Goal: Task Accomplishment & Management: Complete application form

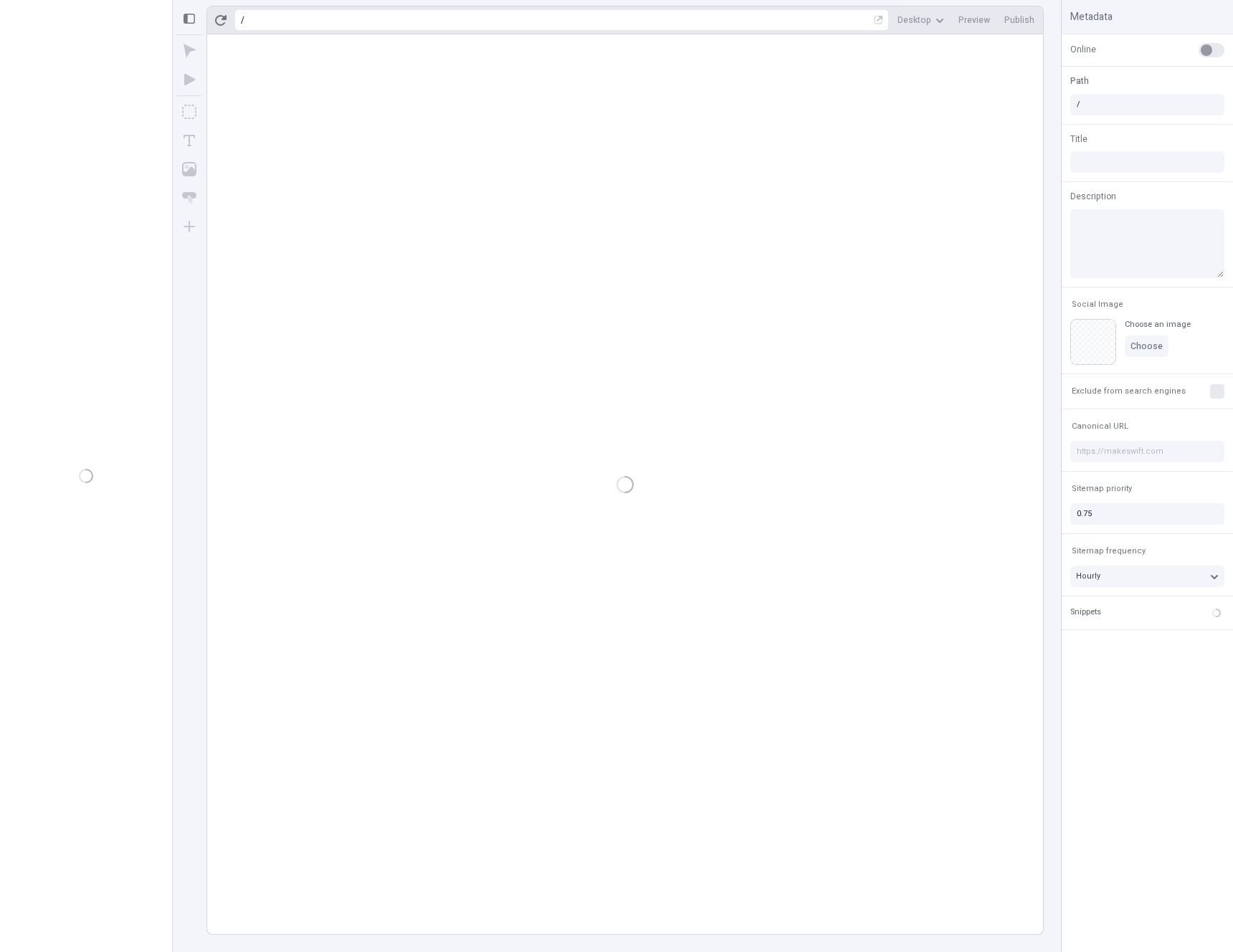
type input "/page"
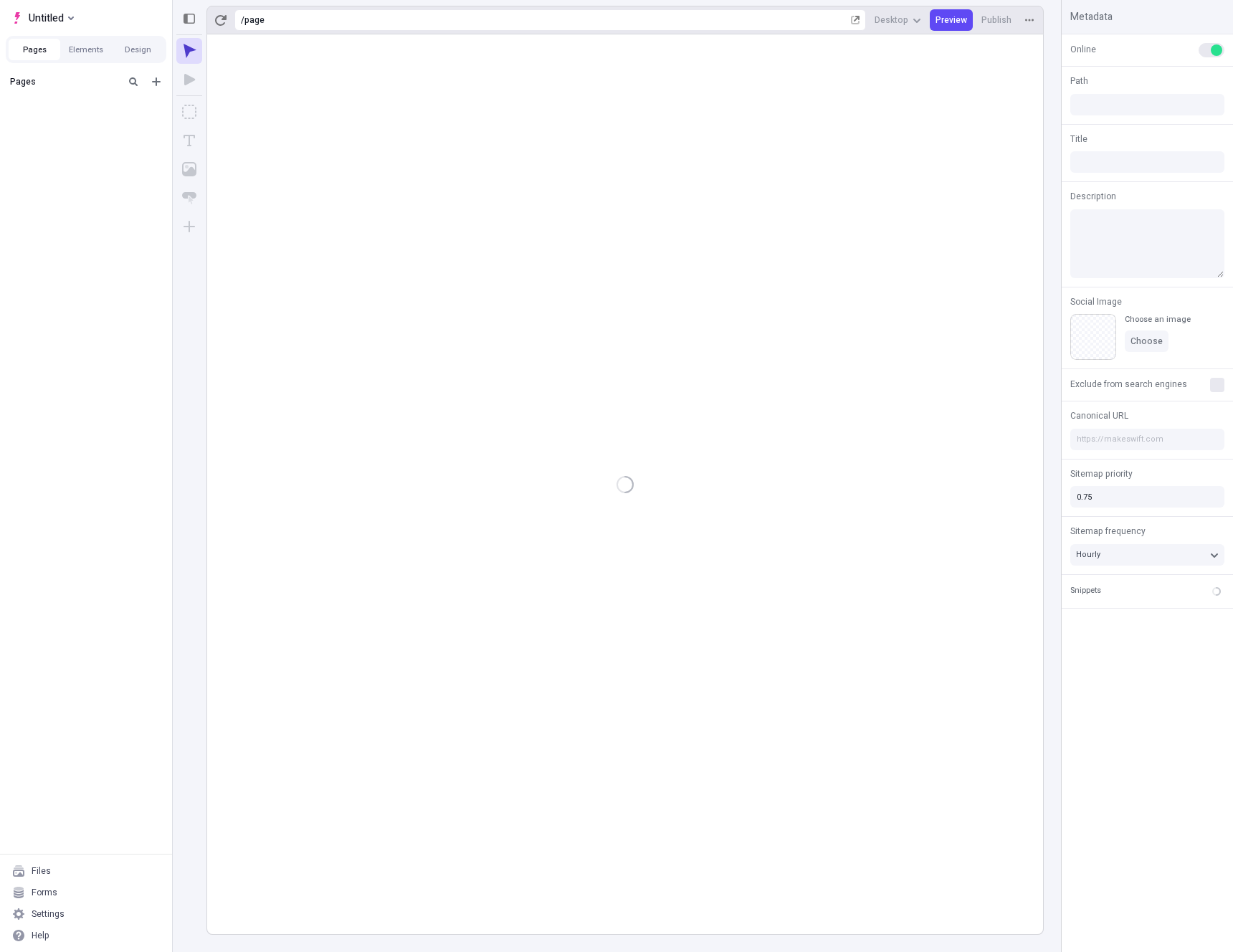
type input "/page"
click at [61, 888] on div "Forms" at bounding box center [86, 892] width 160 height 21
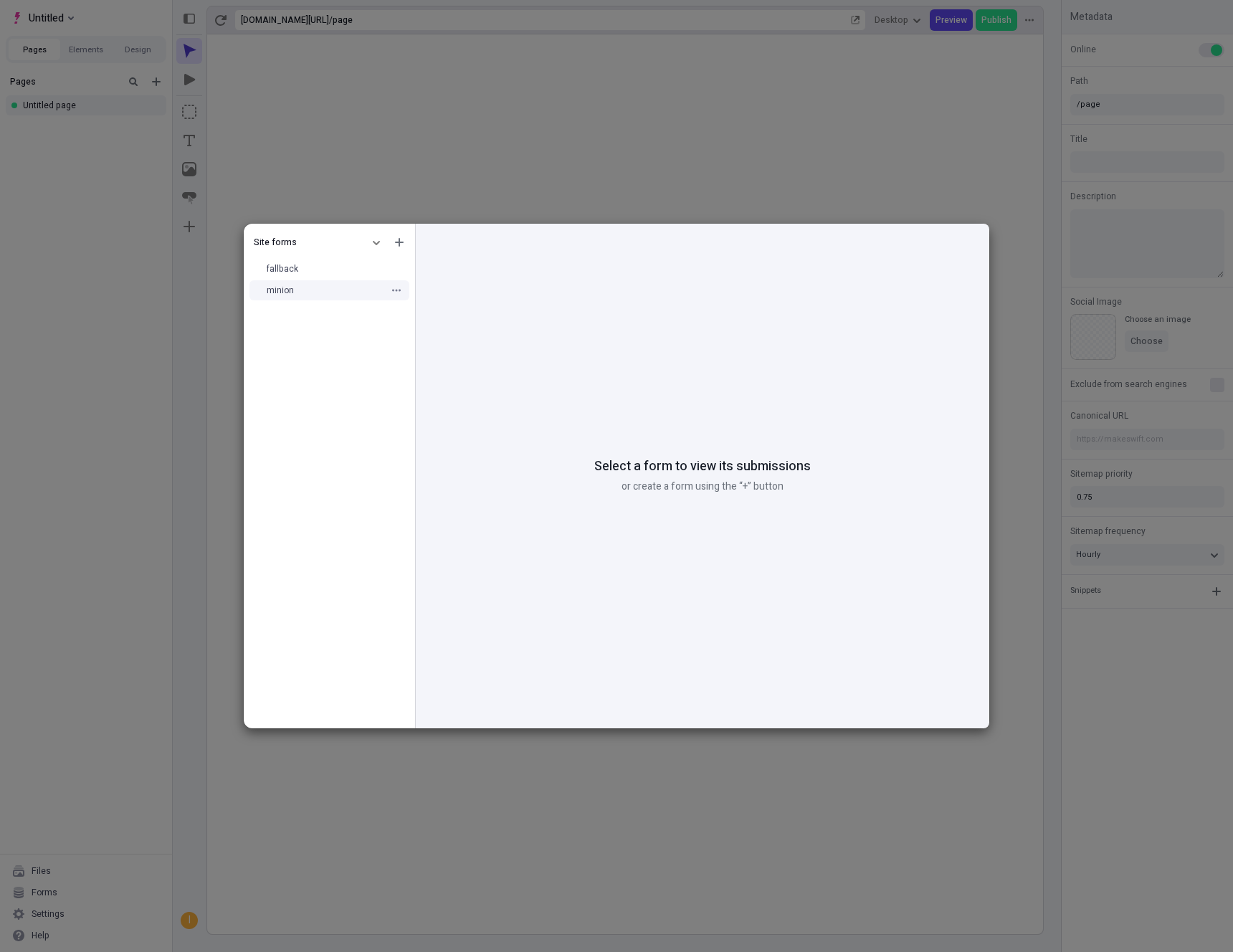
click at [321, 299] on div "minion" at bounding box center [329, 290] width 171 height 21
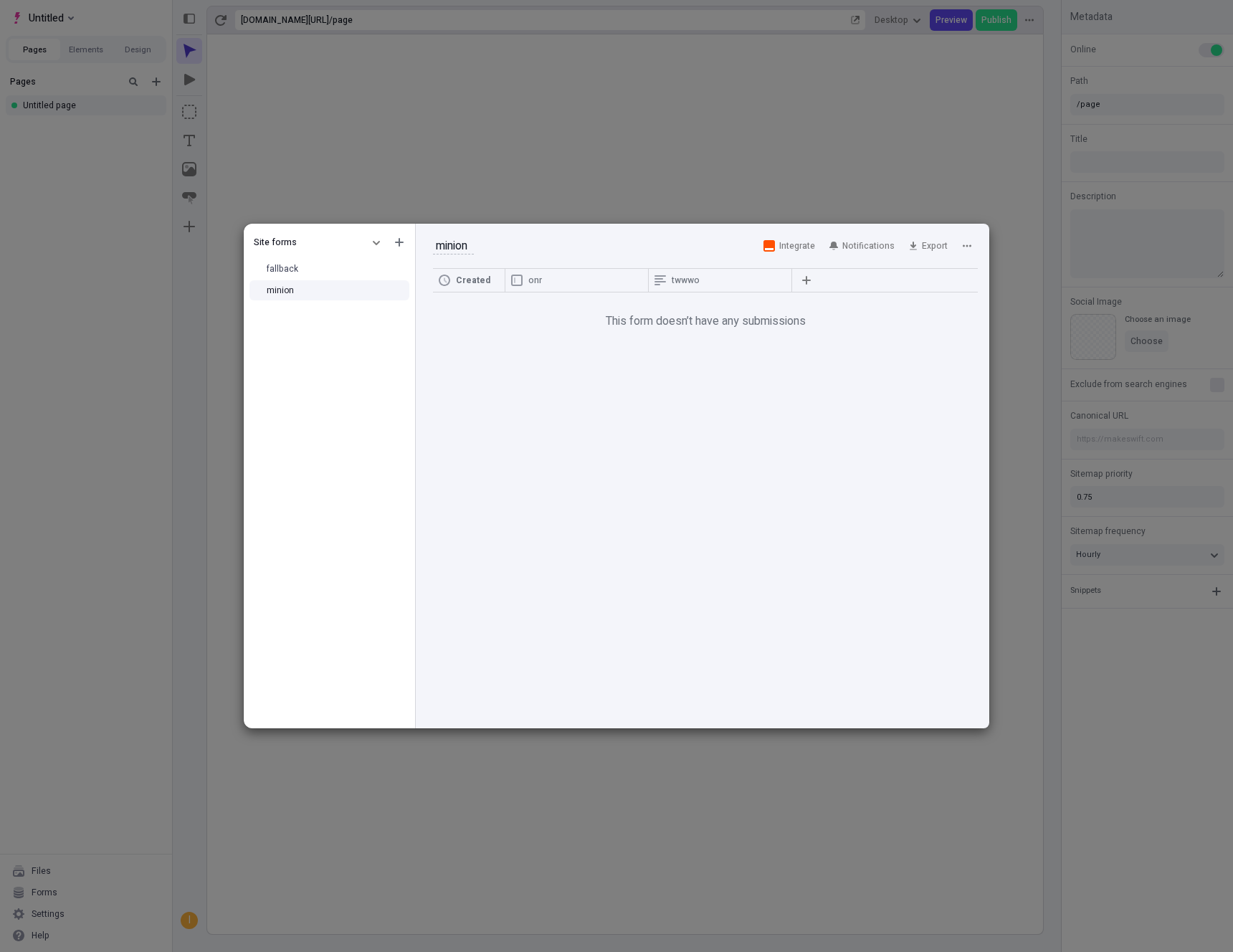
click at [329, 364] on div "Site forms fallback minion" at bounding box center [329, 479] width 171 height 499
click at [399, 244] on icon "button" at bounding box center [399, 242] width 9 height 9
click at [343, 271] on div "Create form" at bounding box center [333, 267] width 138 height 21
click at [458, 244] on input "text" at bounding box center [455, 246] width 45 height 17
type input "bank"
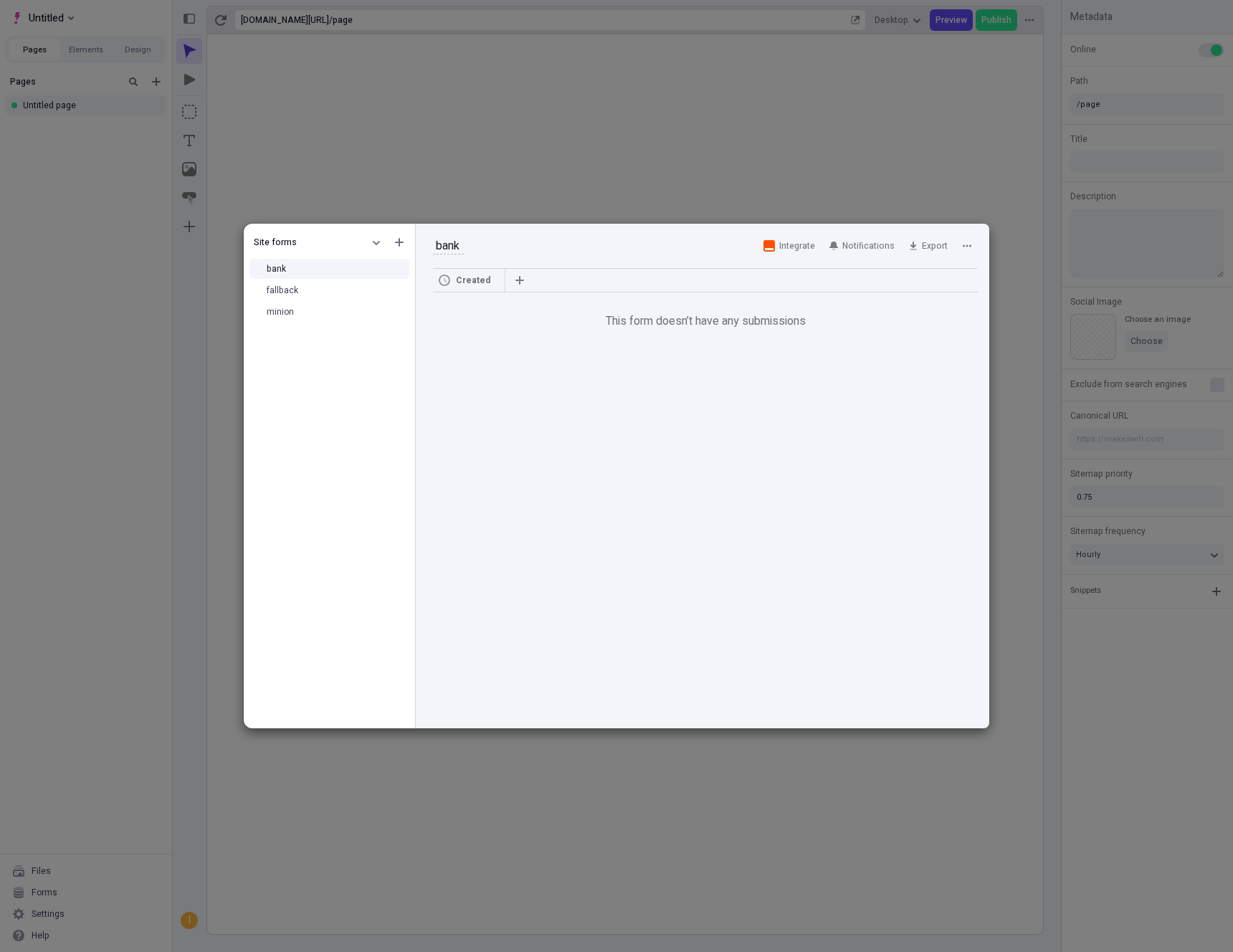
click at [530, 275] on th at bounding box center [741, 280] width 473 height 24
click at [519, 280] on icon "button" at bounding box center [520, 280] width 9 height 9
type input "asd"
click at [505, 427] on div "Save" at bounding box center [453, 414] width 149 height 39
click at [505, 418] on span "Save" at bounding box center [503, 414] width 20 height 12
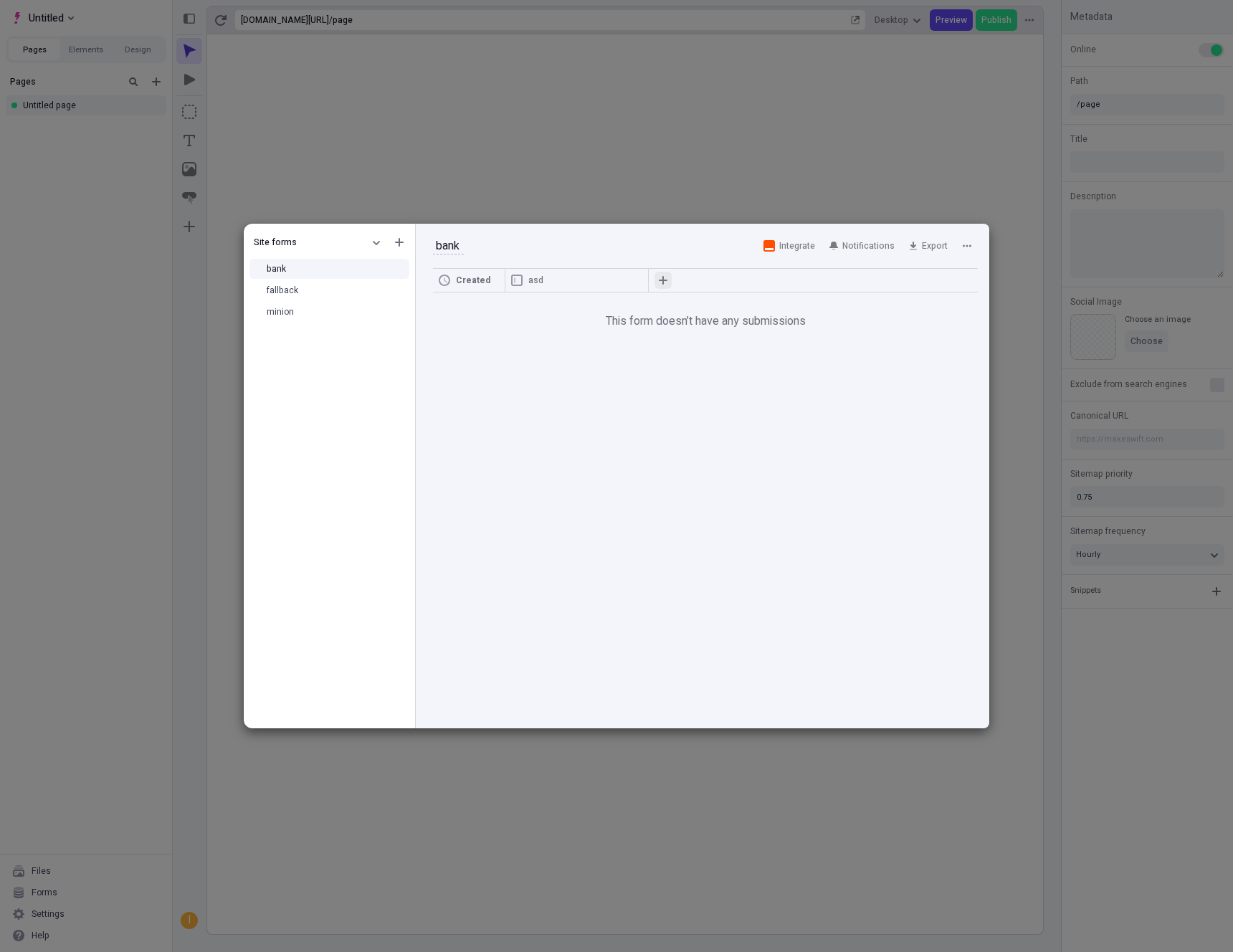
click at [665, 276] on icon "button" at bounding box center [663, 280] width 9 height 9
type input "gre"
click at [641, 408] on span "Save" at bounding box center [647, 414] width 20 height 12
click at [864, 246] on span "Notifications" at bounding box center [868, 246] width 52 height 12
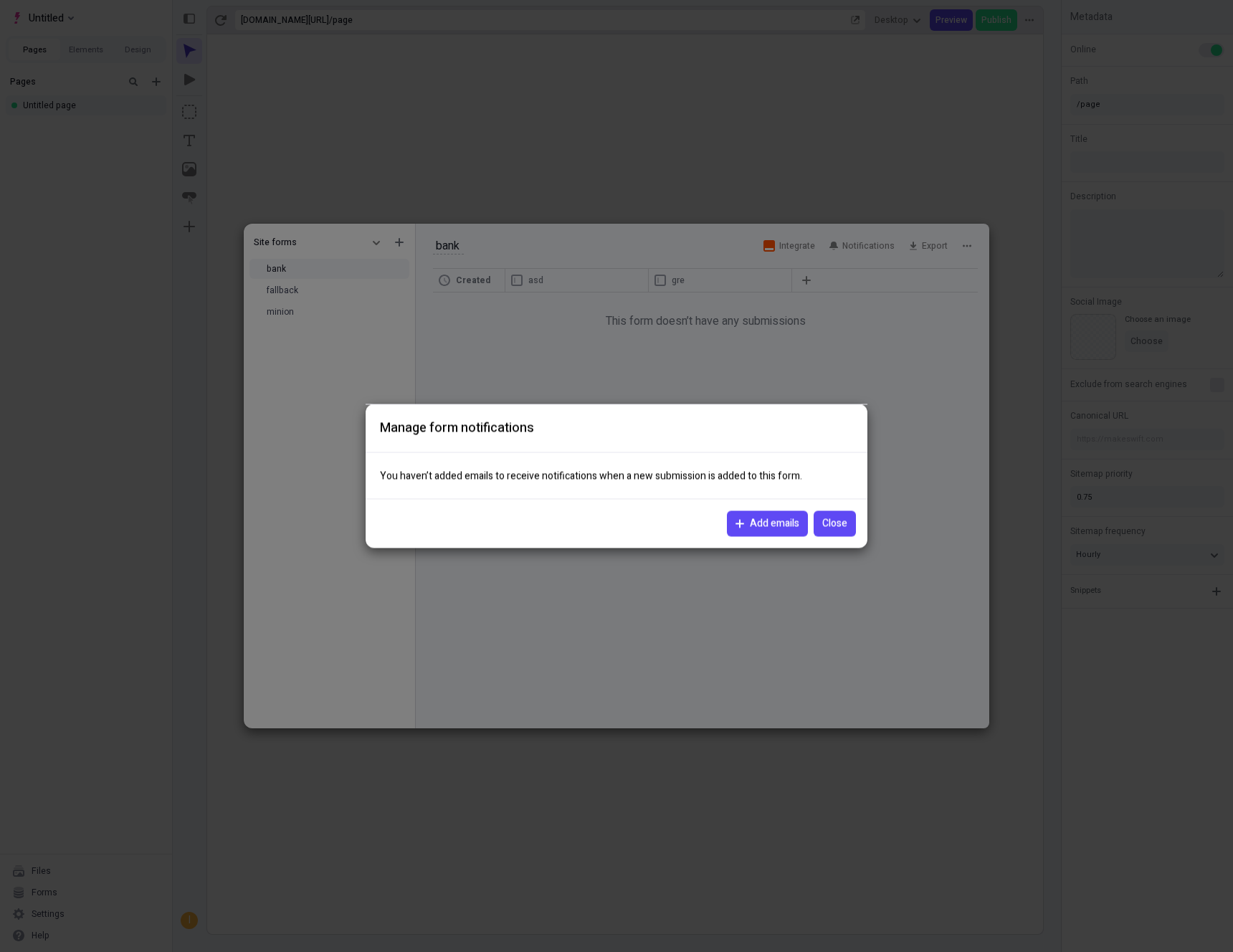
click at [752, 514] on button "Add emails" at bounding box center [767, 524] width 81 height 26
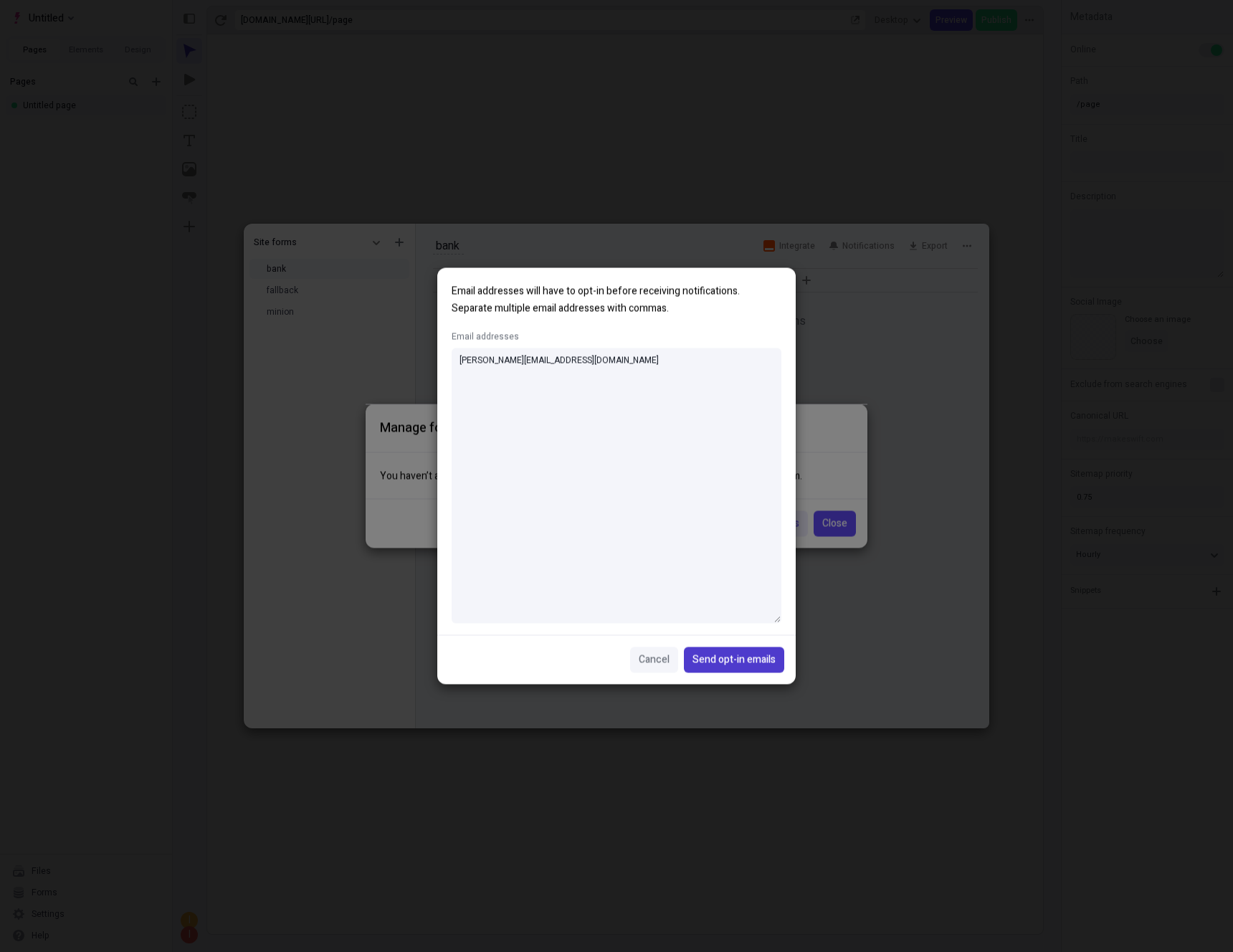
type textarea "[PERSON_NAME][EMAIL_ADDRESS][DOMAIN_NAME]"
click at [732, 658] on span "Send opt-in emails" at bounding box center [733, 660] width 83 height 15
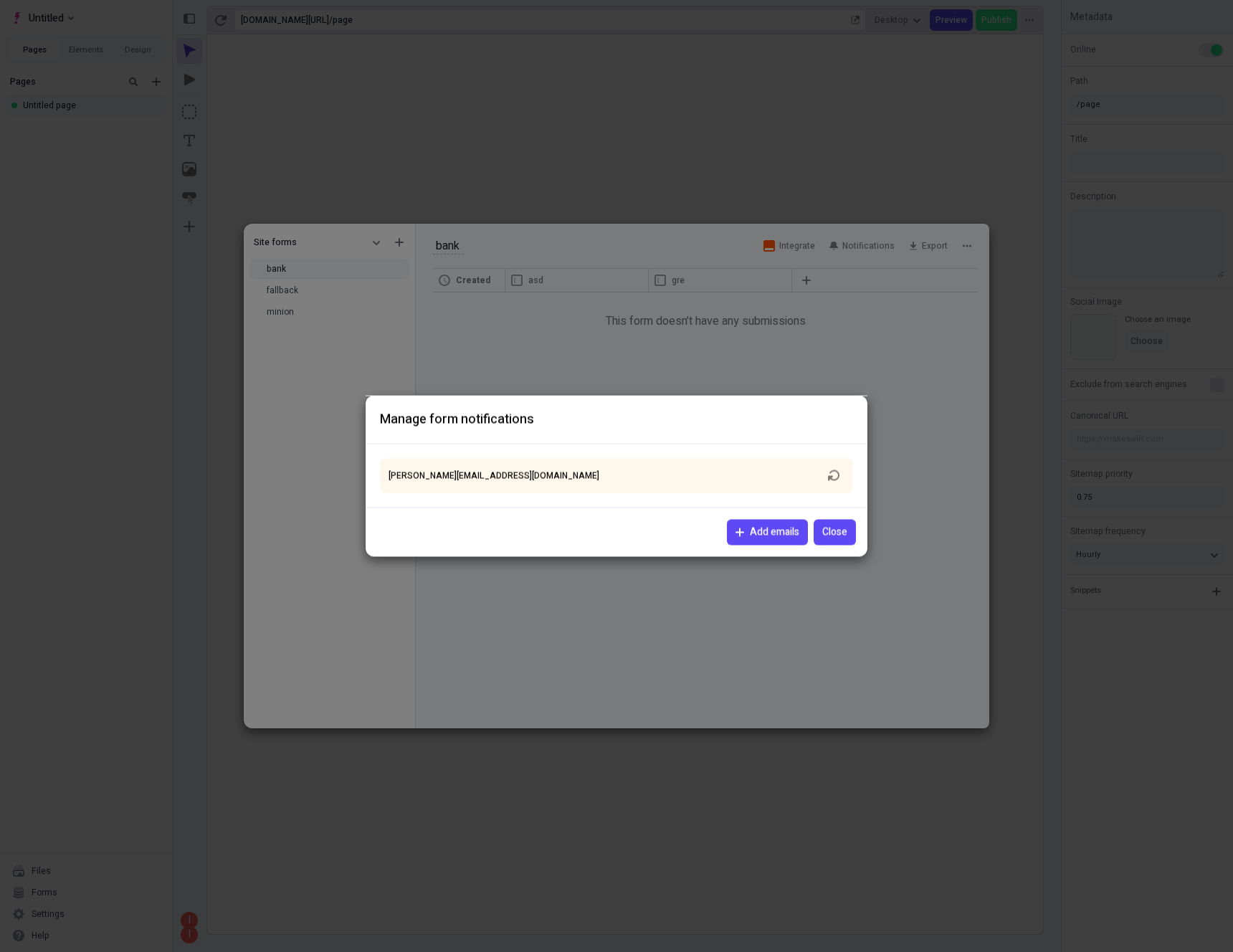
click at [752, 525] on span "Add emails" at bounding box center [774, 532] width 49 height 15
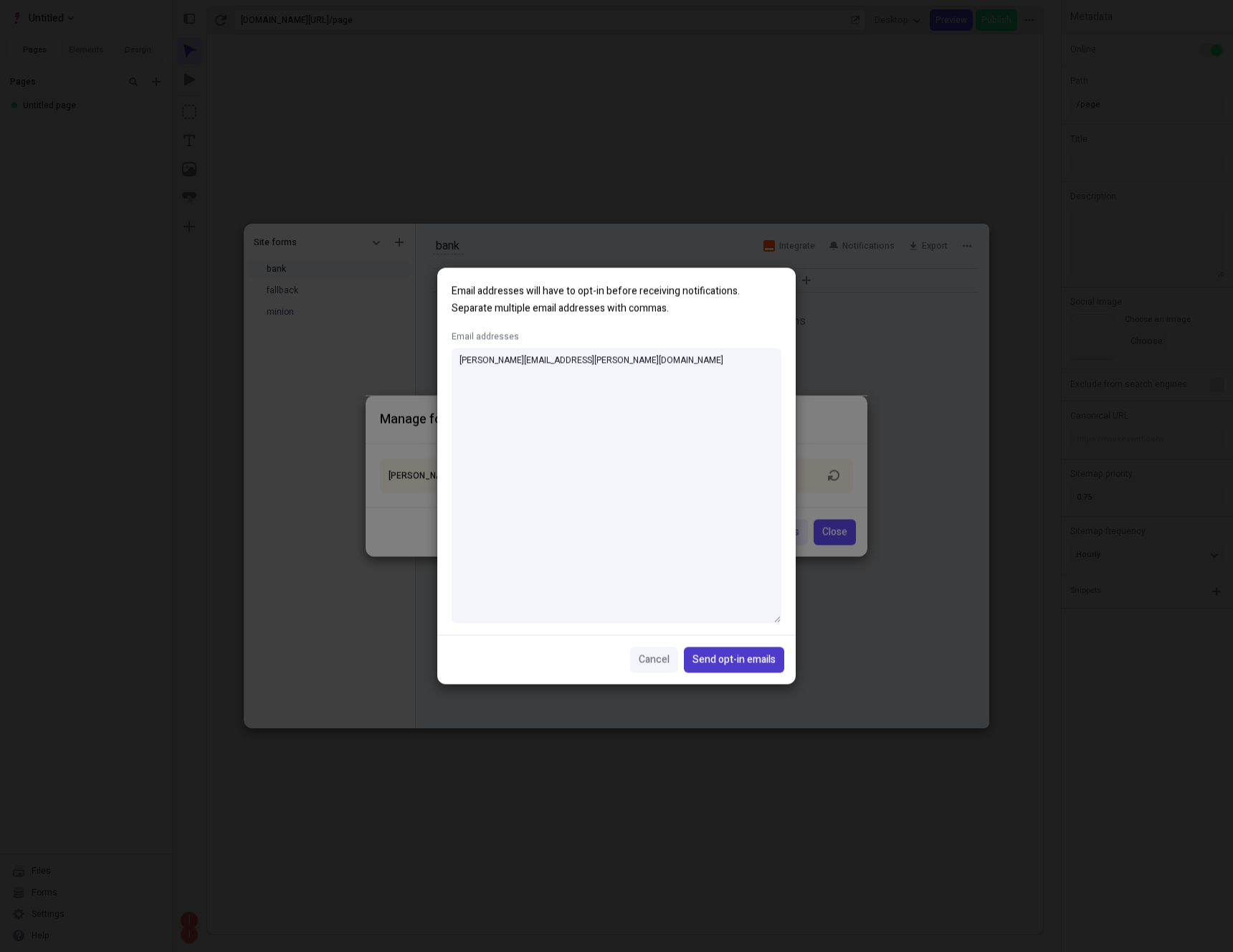
type textarea "[PERSON_NAME][EMAIL_ADDRESS][PERSON_NAME][DOMAIN_NAME]"
click at [739, 653] on span "Send opt-in emails" at bounding box center [733, 660] width 83 height 15
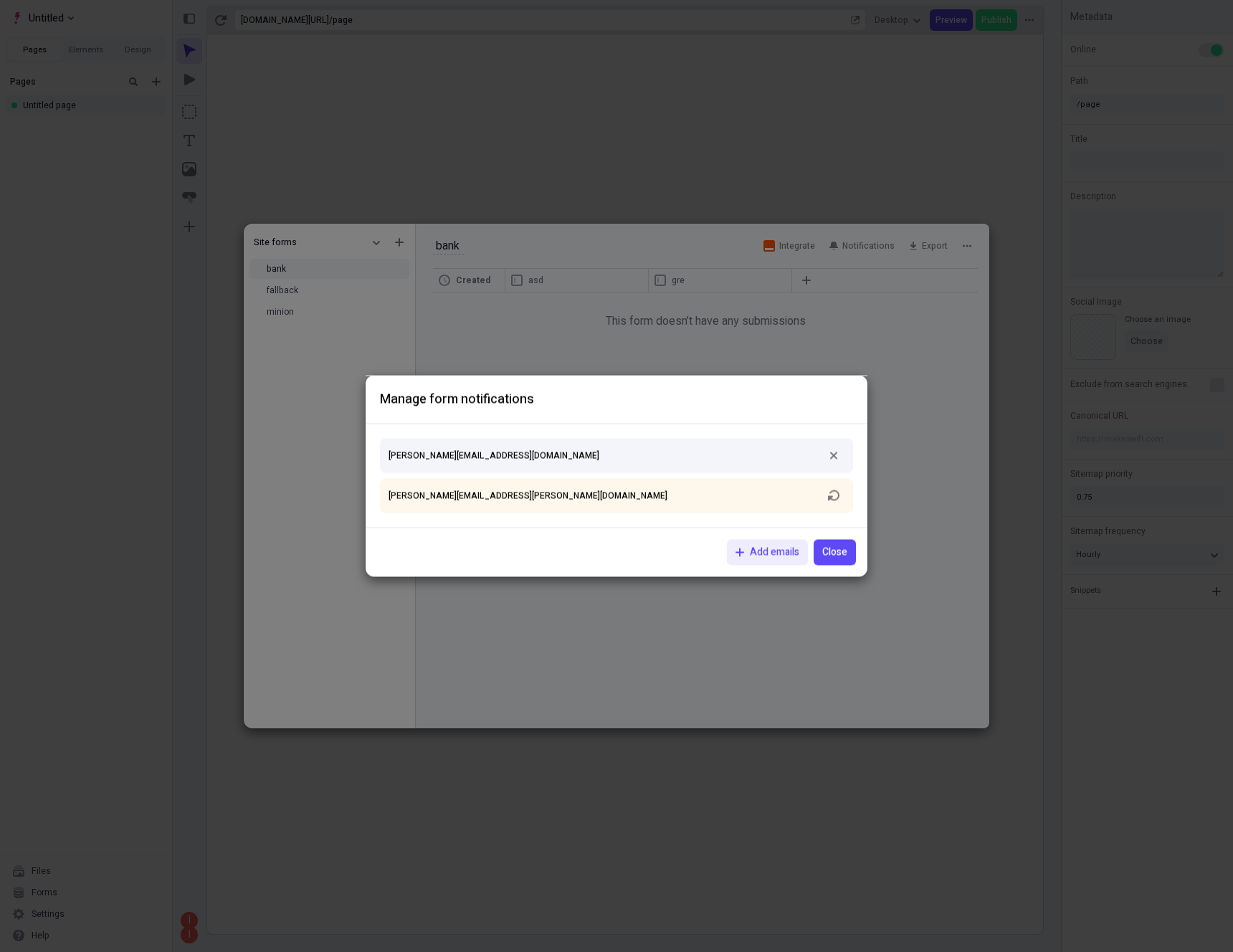
click at [686, 450] on div "[PERSON_NAME][EMAIL_ADDRESS][DOMAIN_NAME]" at bounding box center [616, 455] width 473 height 35
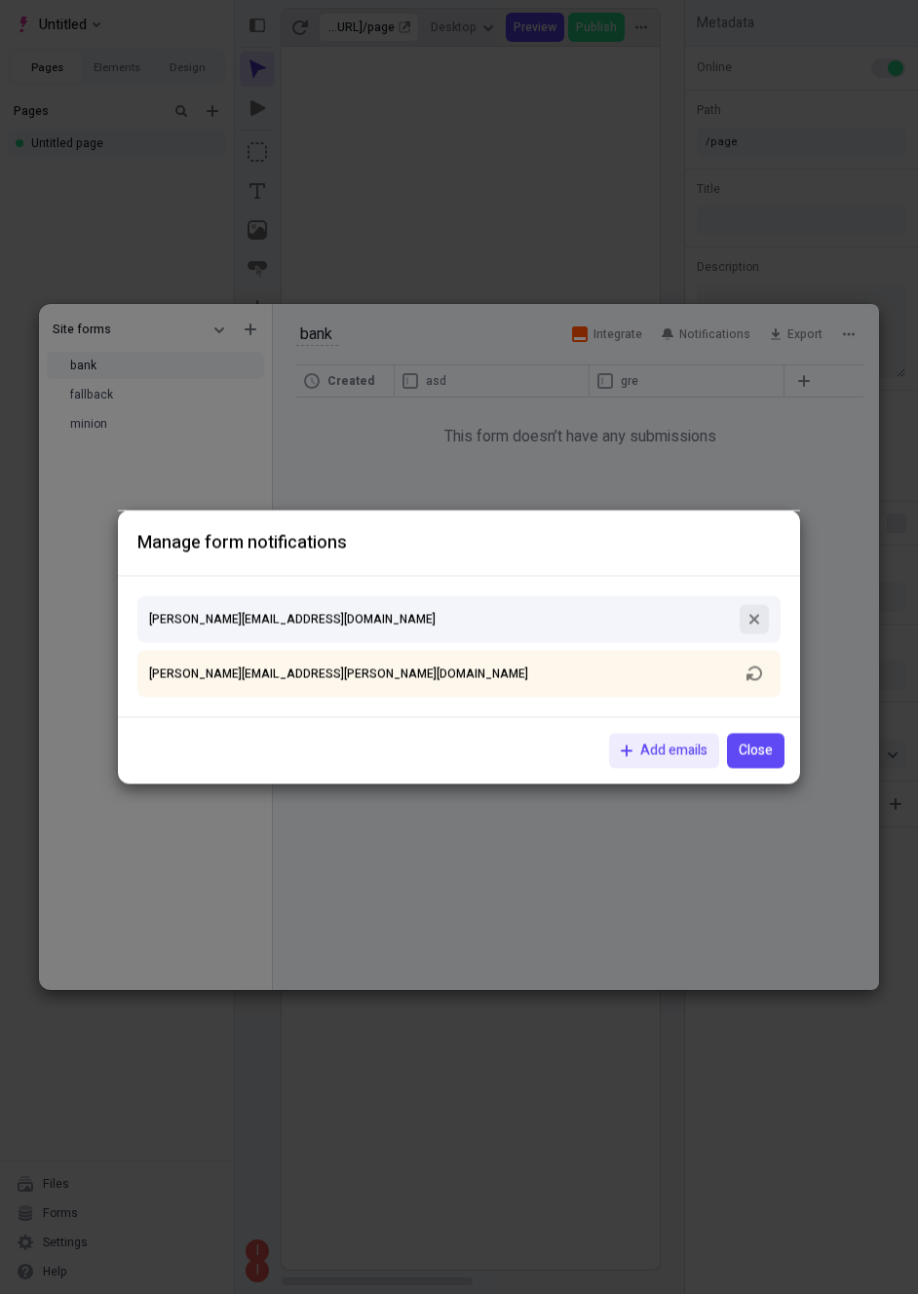
click at [748, 618] on icon "button" at bounding box center [754, 620] width 12 height 12
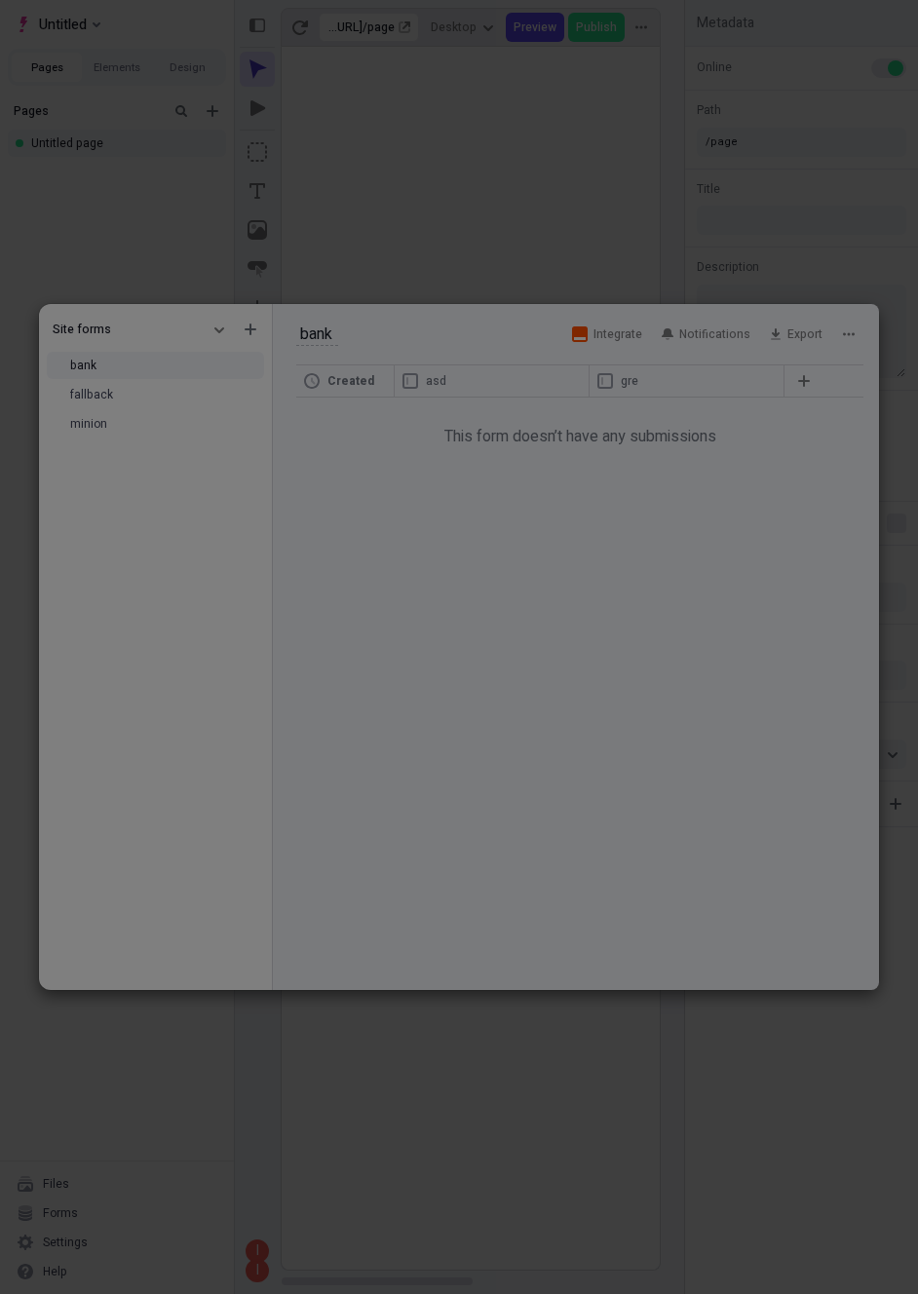
click at [597, 454] on div "Manage form notifications [PERSON_NAME][EMAIL_ADDRESS][PERSON_NAME][DOMAIN_NAME…" at bounding box center [459, 647] width 918 height 1294
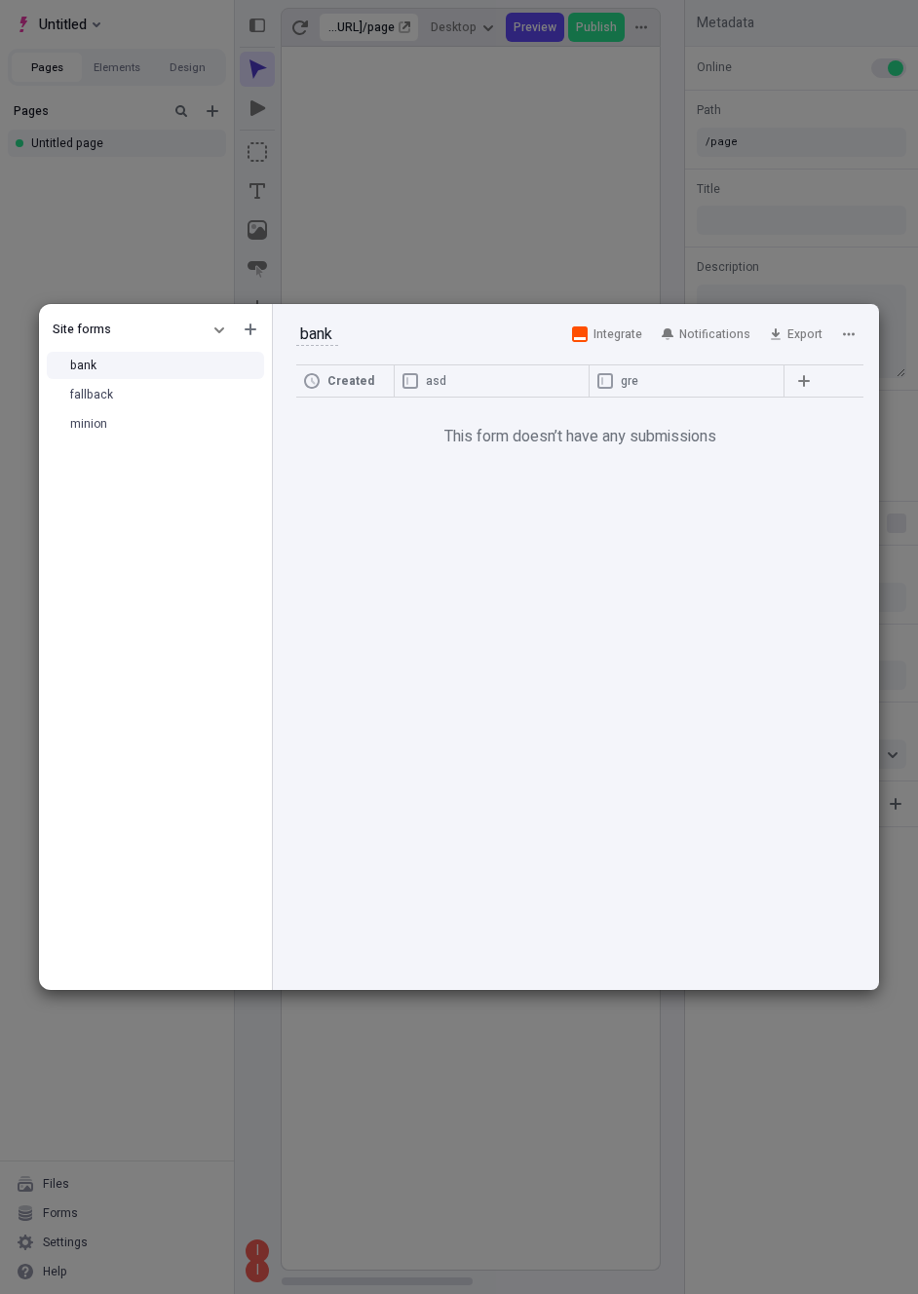
click at [148, 322] on div "Site forms" at bounding box center [126, 330] width 147 height 16
click at [192, 326] on div "Site forms" at bounding box center [126, 330] width 147 height 16
click at [209, 326] on button "button" at bounding box center [219, 329] width 23 height 23
click at [155, 390] on div "Workspace forms" at bounding box center [129, 392] width 187 height 29
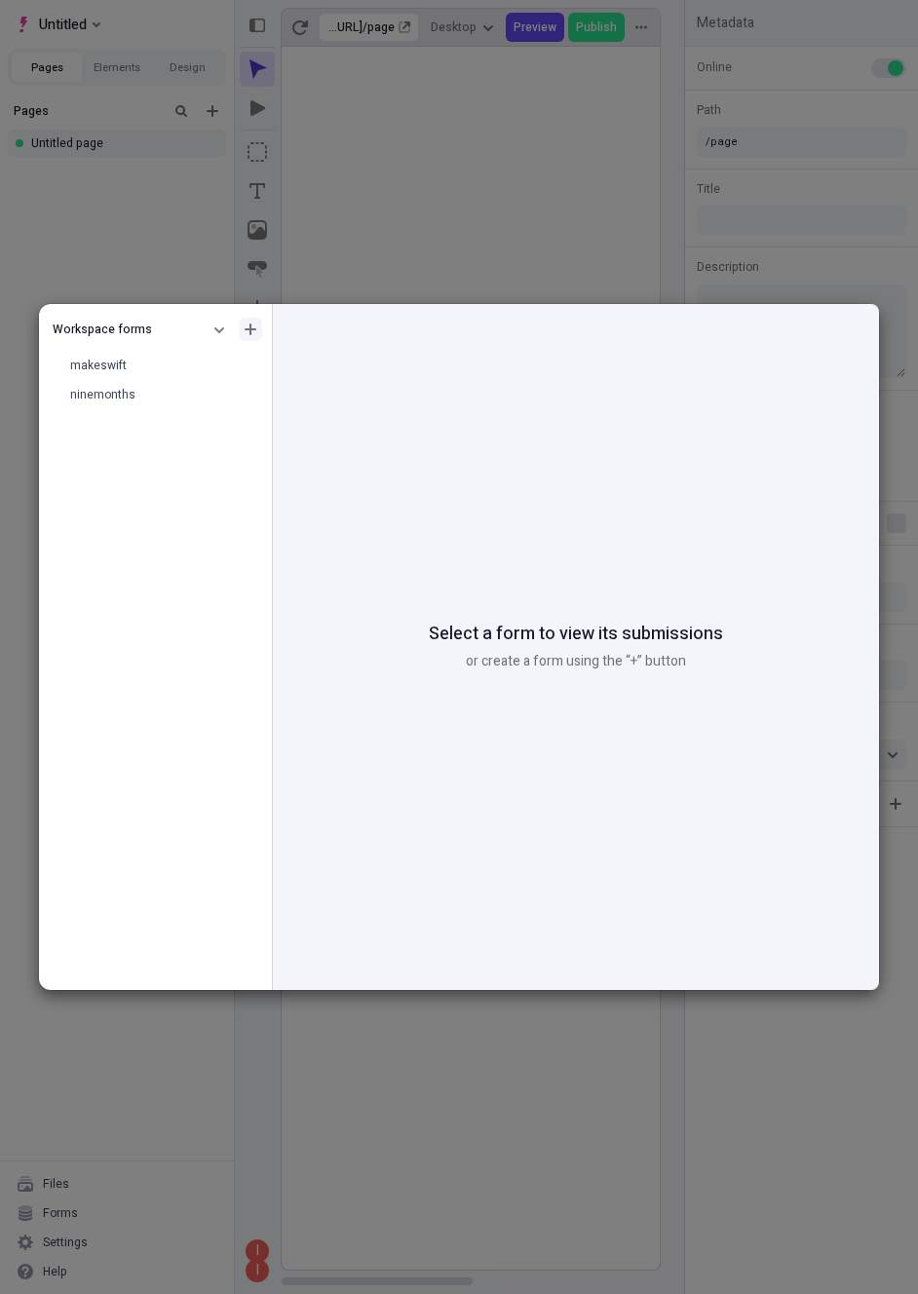
click at [256, 334] on button "button" at bounding box center [250, 329] width 23 height 23
click at [156, 365] on div "Create form" at bounding box center [134, 364] width 64 height 16
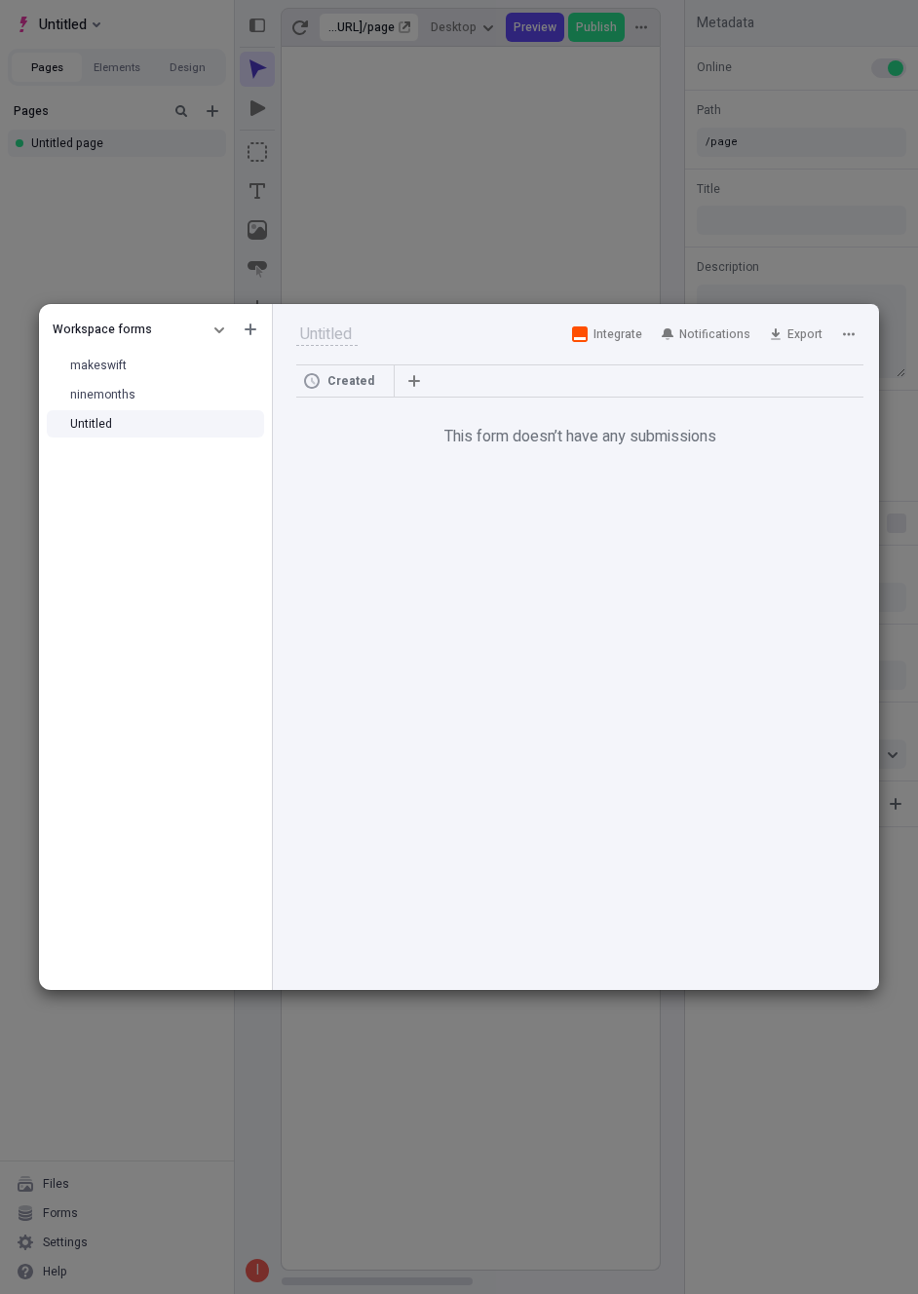
click at [352, 324] on input "text" at bounding box center [326, 334] width 61 height 23
type input "asdsa"
click at [361, 580] on div "Created This form doesn’t have any submissions" at bounding box center [576, 677] width 606 height 626
click at [426, 373] on th at bounding box center [629, 381] width 470 height 32
click at [418, 377] on icon "button" at bounding box center [414, 381] width 12 height 12
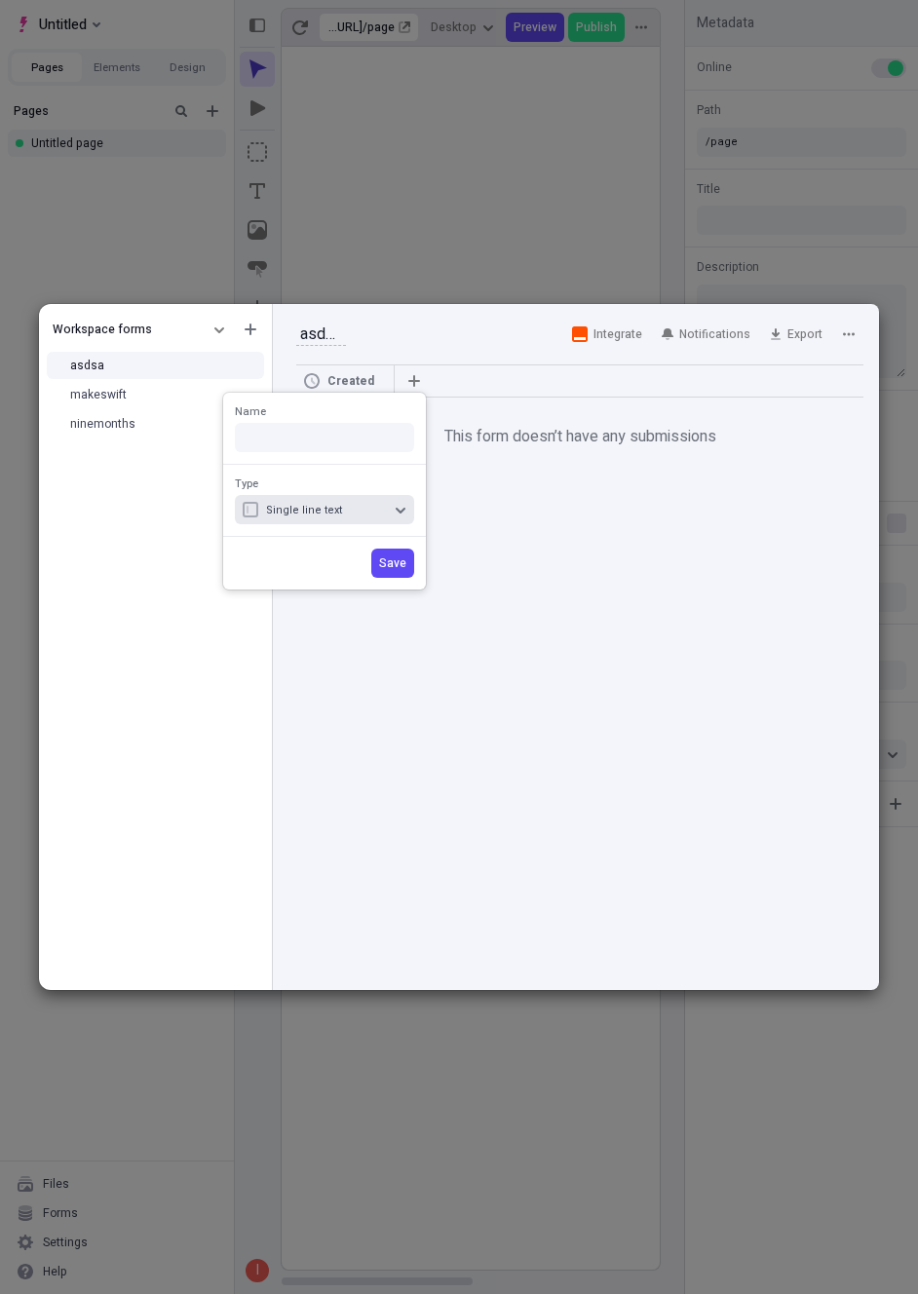
click at [356, 509] on div "Single line text" at bounding box center [326, 510] width 121 height 15
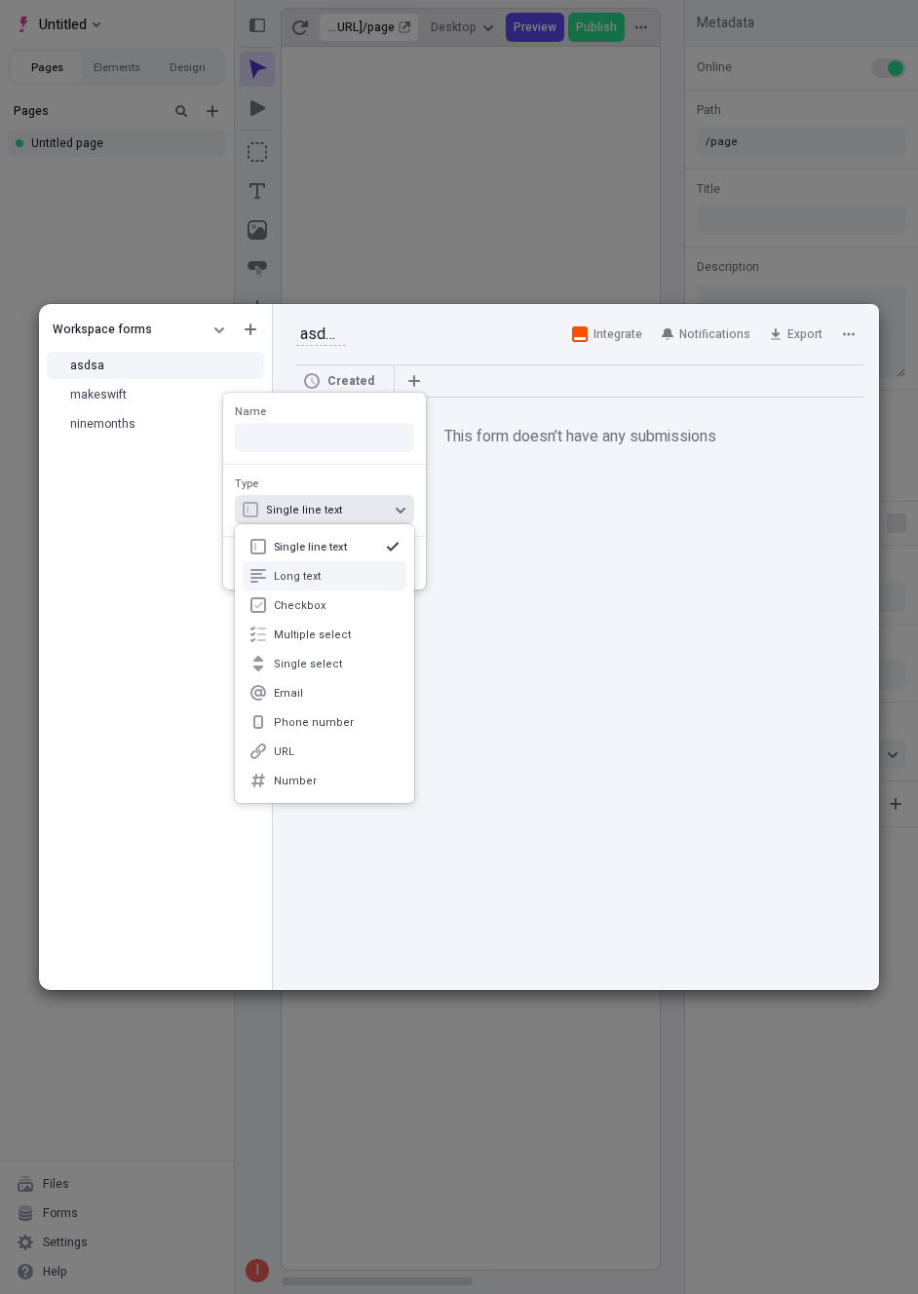
click at [358, 573] on div "Long text" at bounding box center [336, 576] width 125 height 15
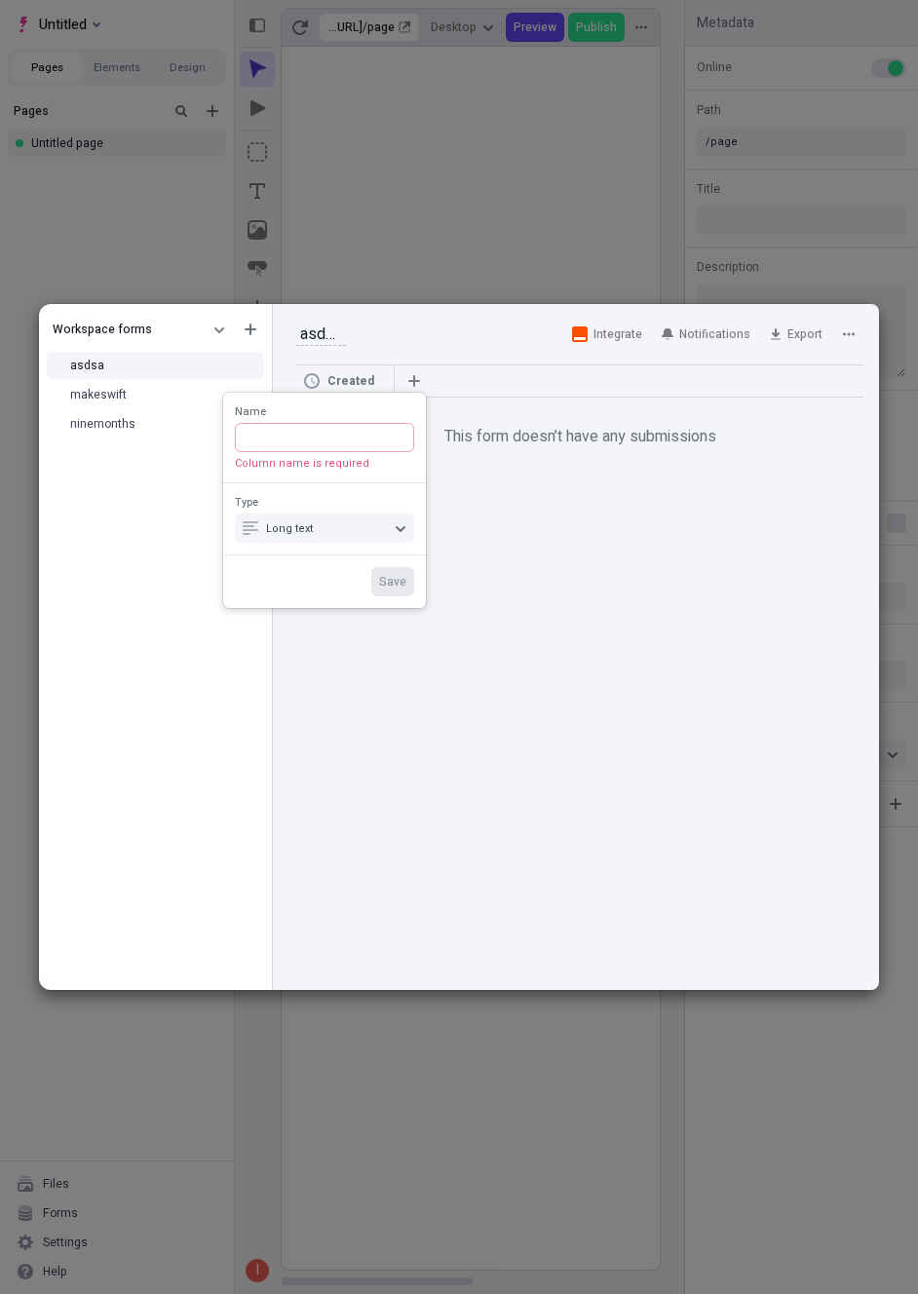
click at [359, 433] on input "Name Column name is required" at bounding box center [324, 437] width 179 height 29
type input "sdf"
click at [378, 557] on button "Save" at bounding box center [392, 563] width 43 height 29
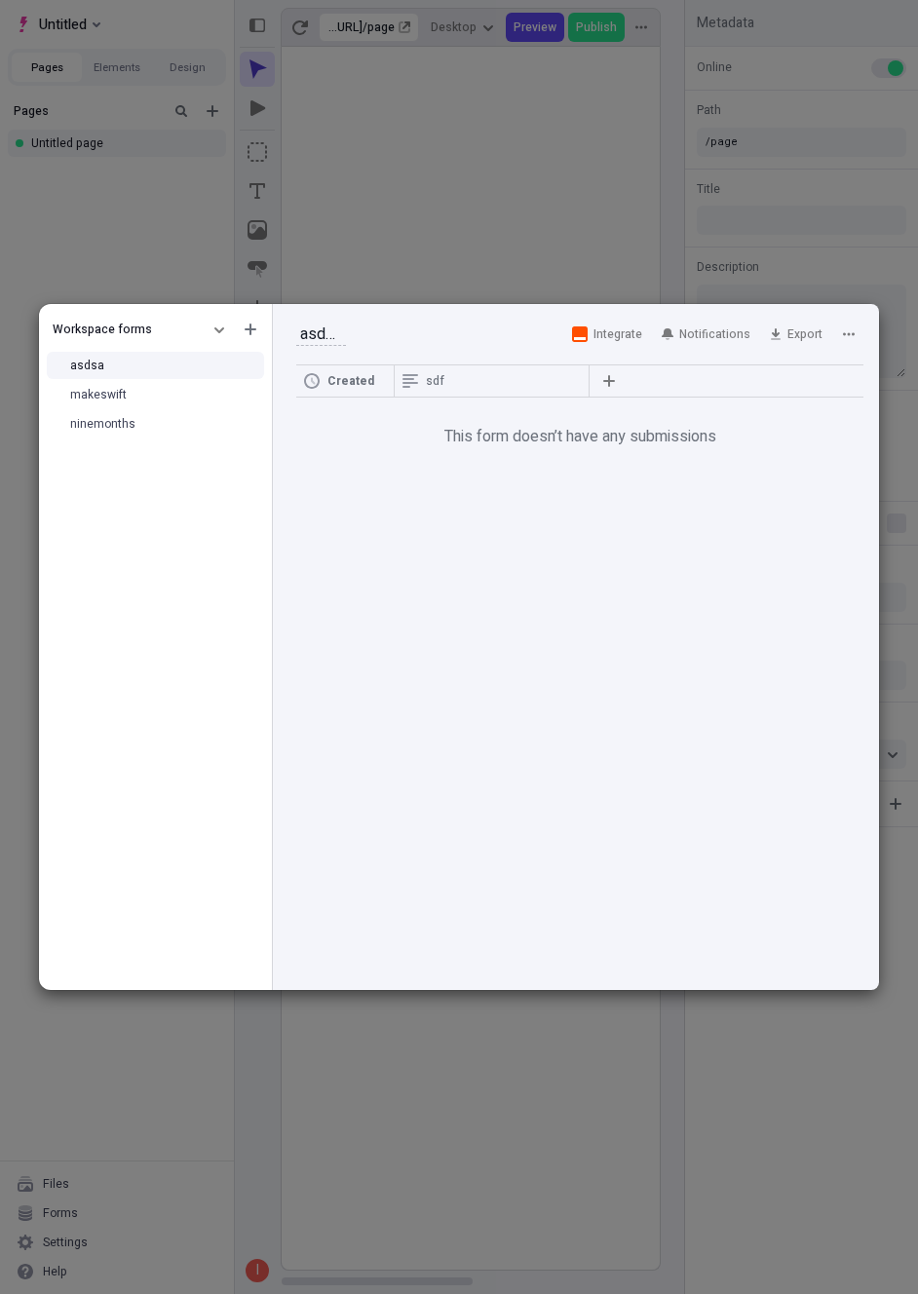
click at [588, 397] on th at bounding box center [725, 381] width 275 height 32
click at [612, 384] on icon "button" at bounding box center [609, 381] width 12 height 12
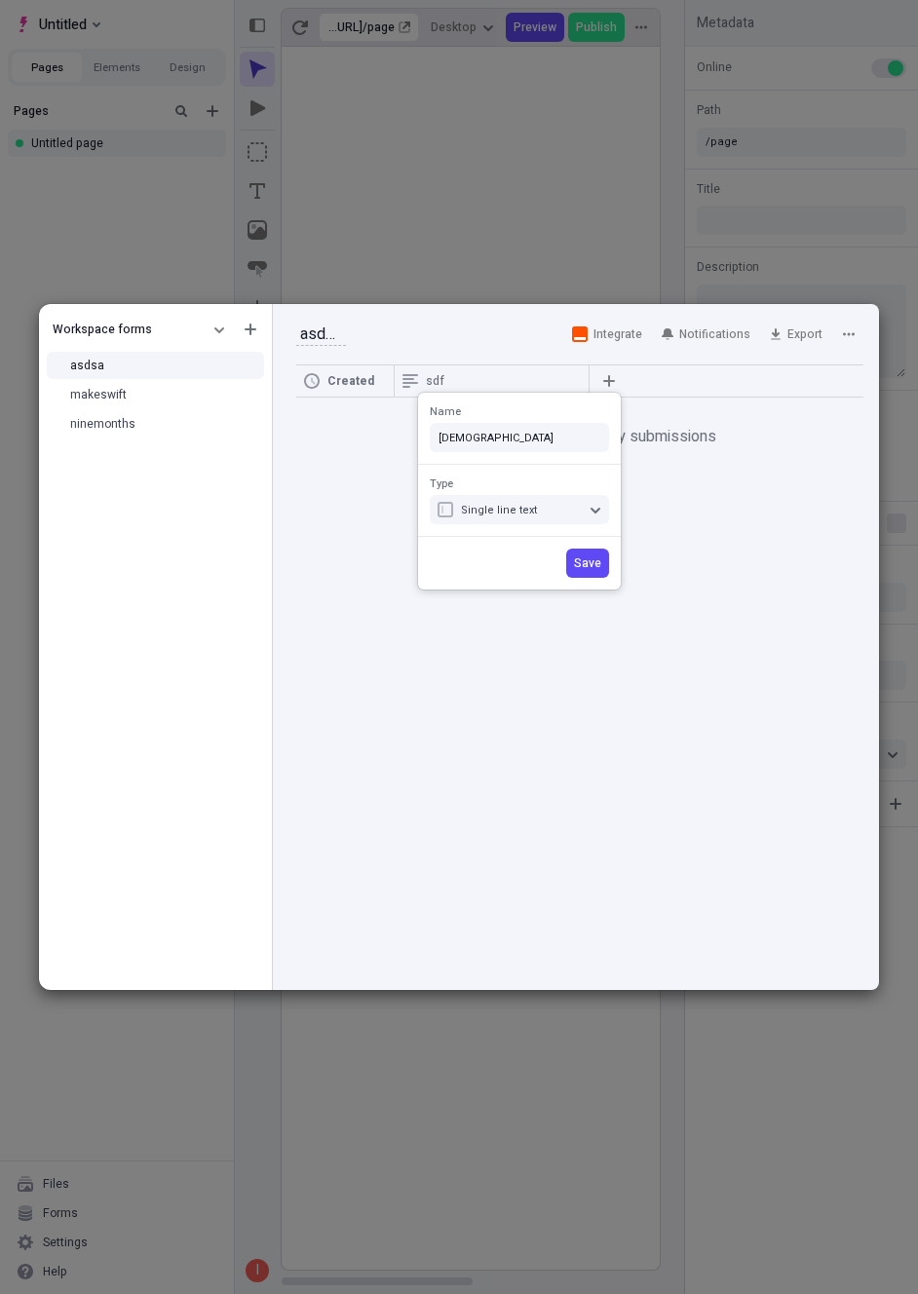
type input "[DEMOGRAPHIC_DATA]"
click at [577, 542] on div "Save" at bounding box center [519, 563] width 203 height 53
click at [577, 558] on span "Save" at bounding box center [587, 563] width 27 height 16
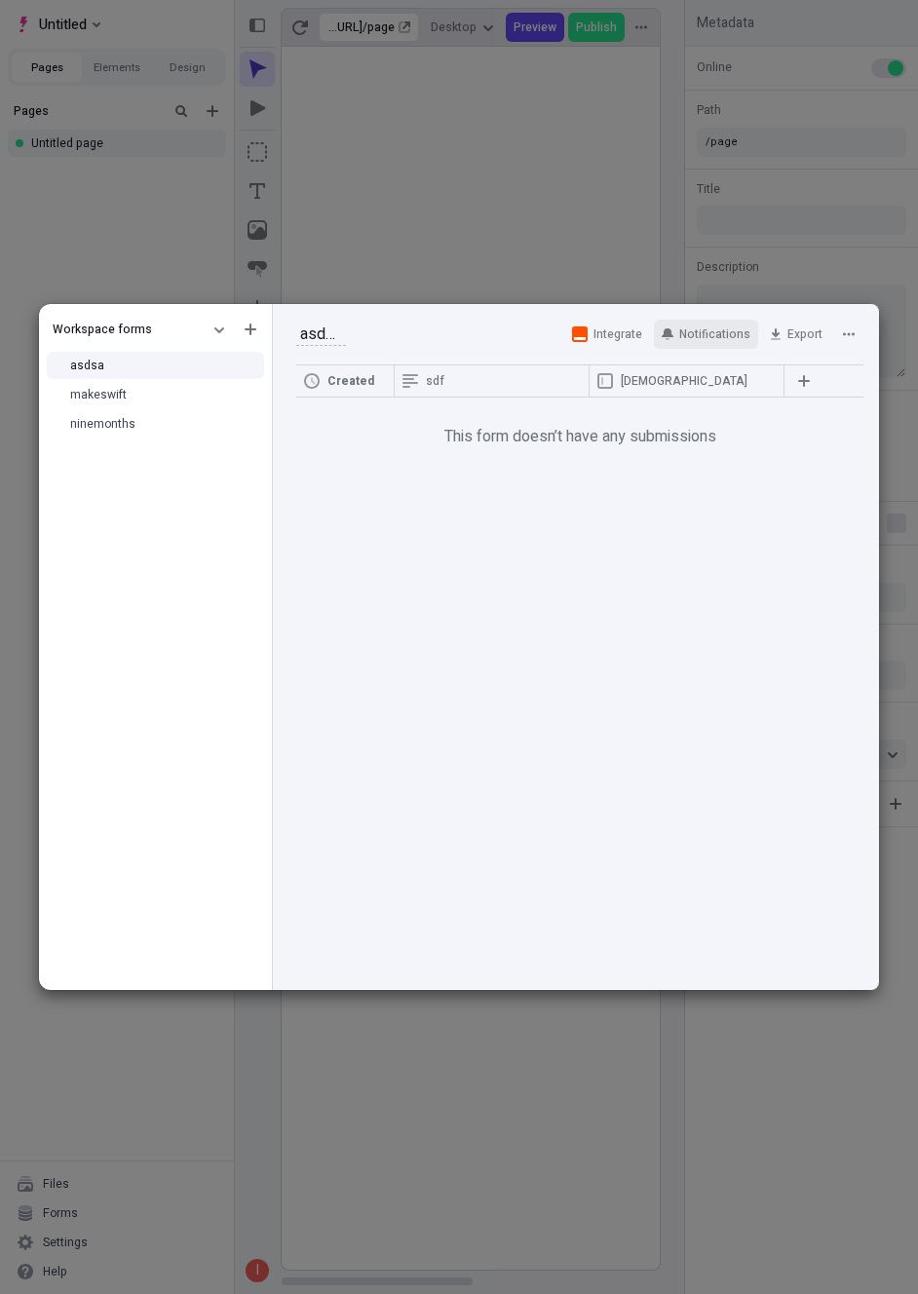
click at [712, 331] on span "Notifications" at bounding box center [714, 334] width 71 height 16
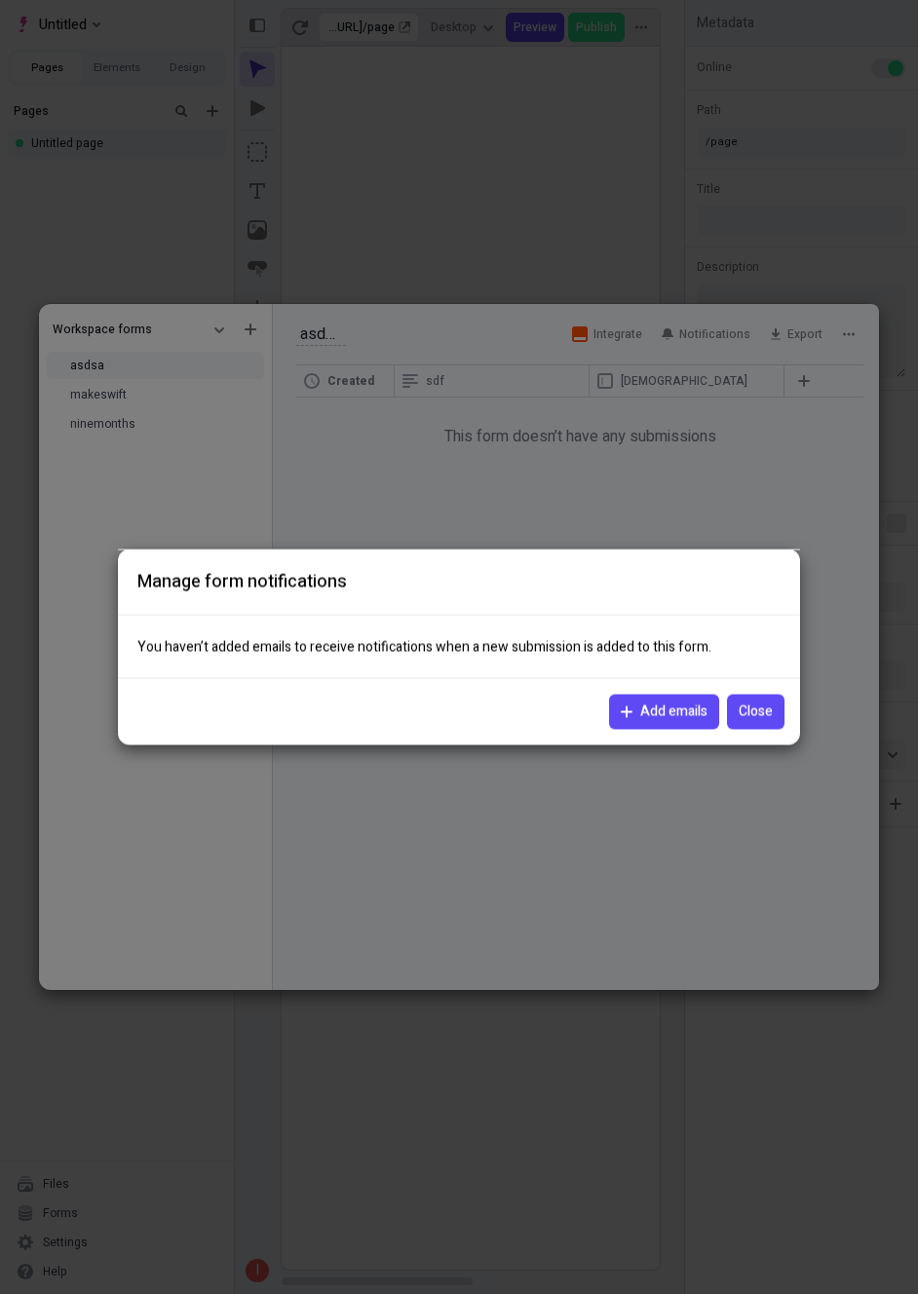
click at [672, 719] on span "Add emails" at bounding box center [673, 712] width 67 height 21
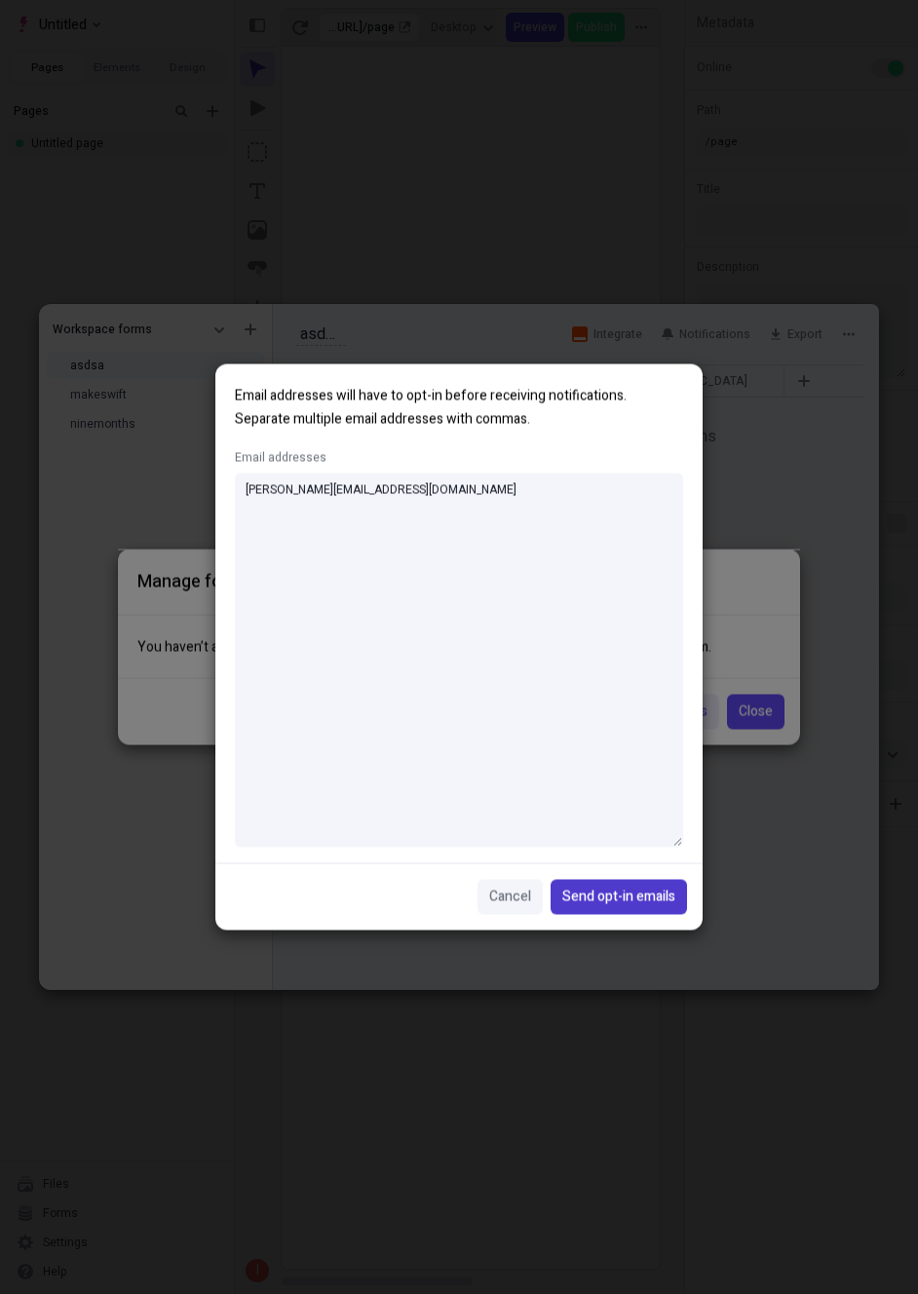
type textarea "[PERSON_NAME][EMAIL_ADDRESS][DOMAIN_NAME]"
click at [633, 901] on span "Send opt-in emails" at bounding box center [618, 897] width 113 height 21
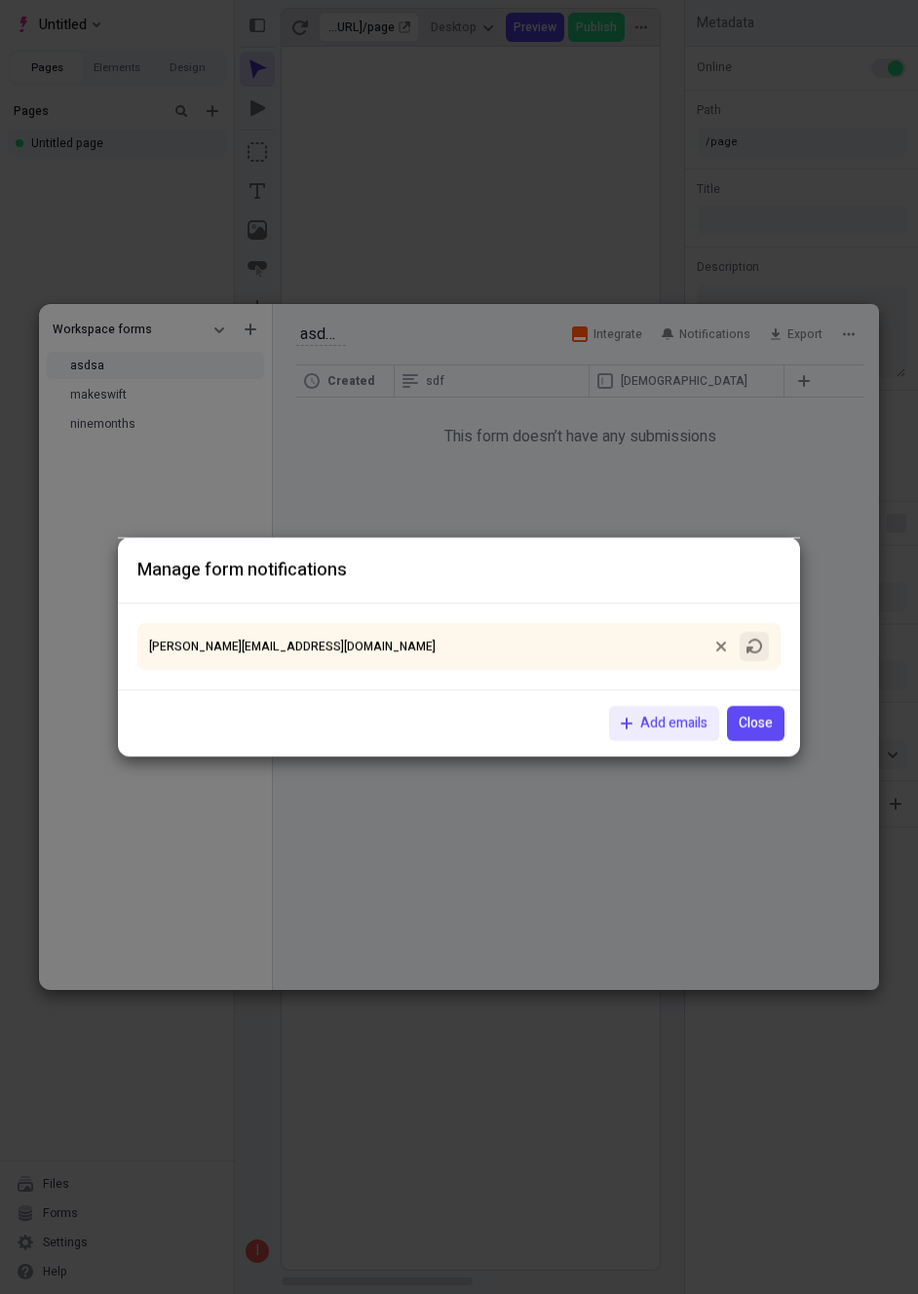
click at [748, 653] on icon "button" at bounding box center [754, 647] width 16 height 16
click at [752, 723] on span "Close" at bounding box center [756, 723] width 34 height 21
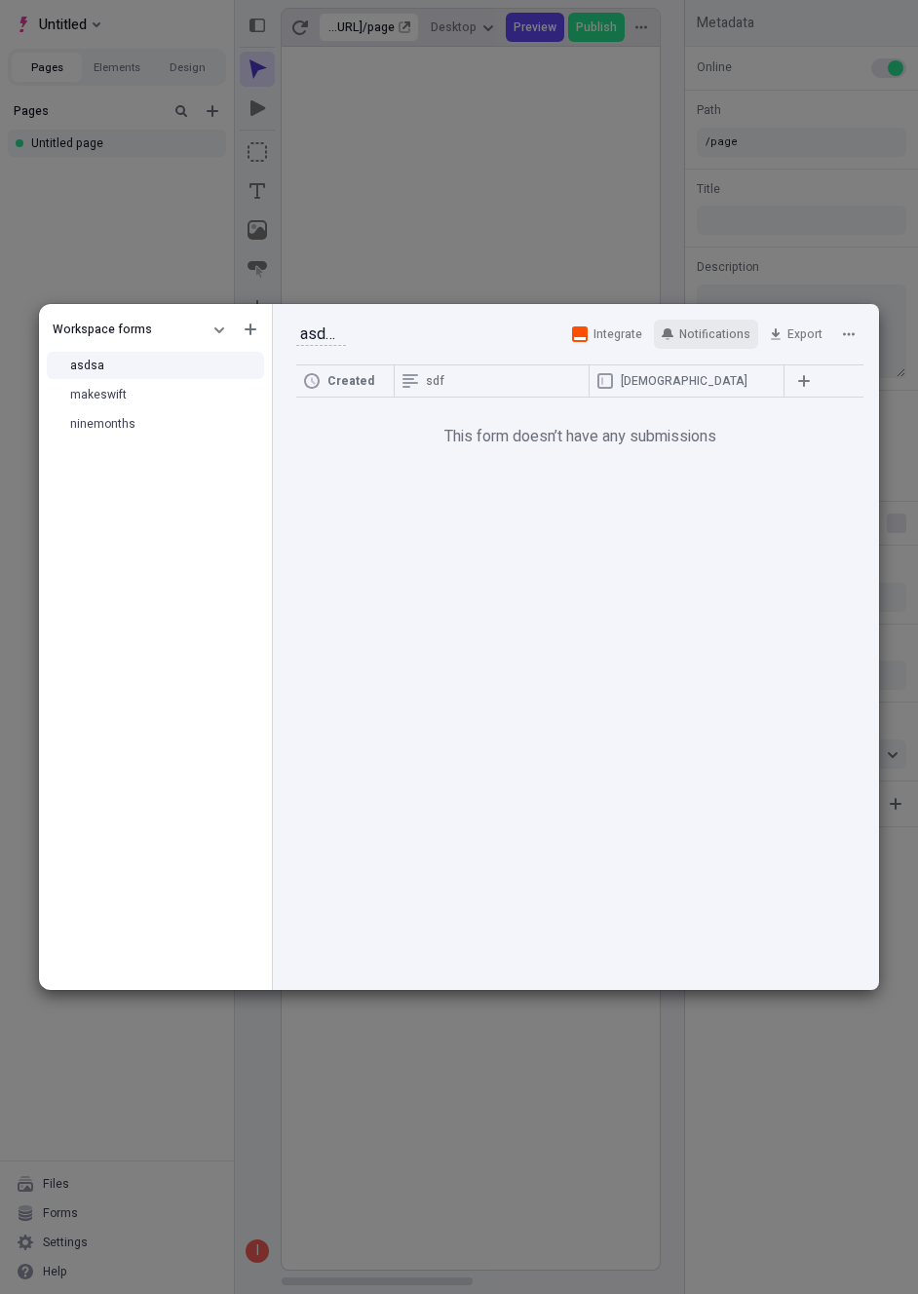
click at [716, 323] on button "Notifications" at bounding box center [706, 334] width 104 height 29
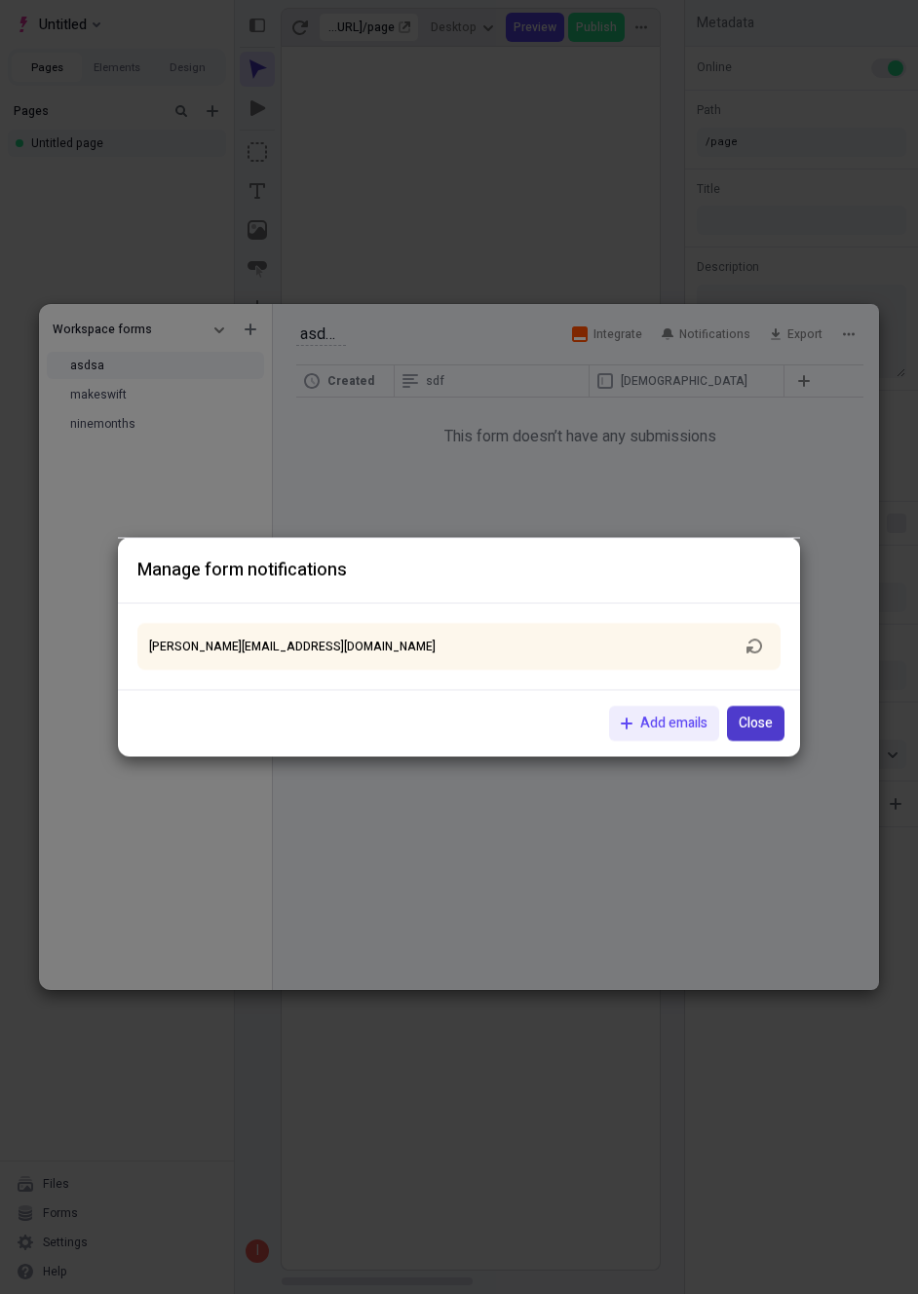
click at [764, 724] on span "Close" at bounding box center [756, 723] width 34 height 21
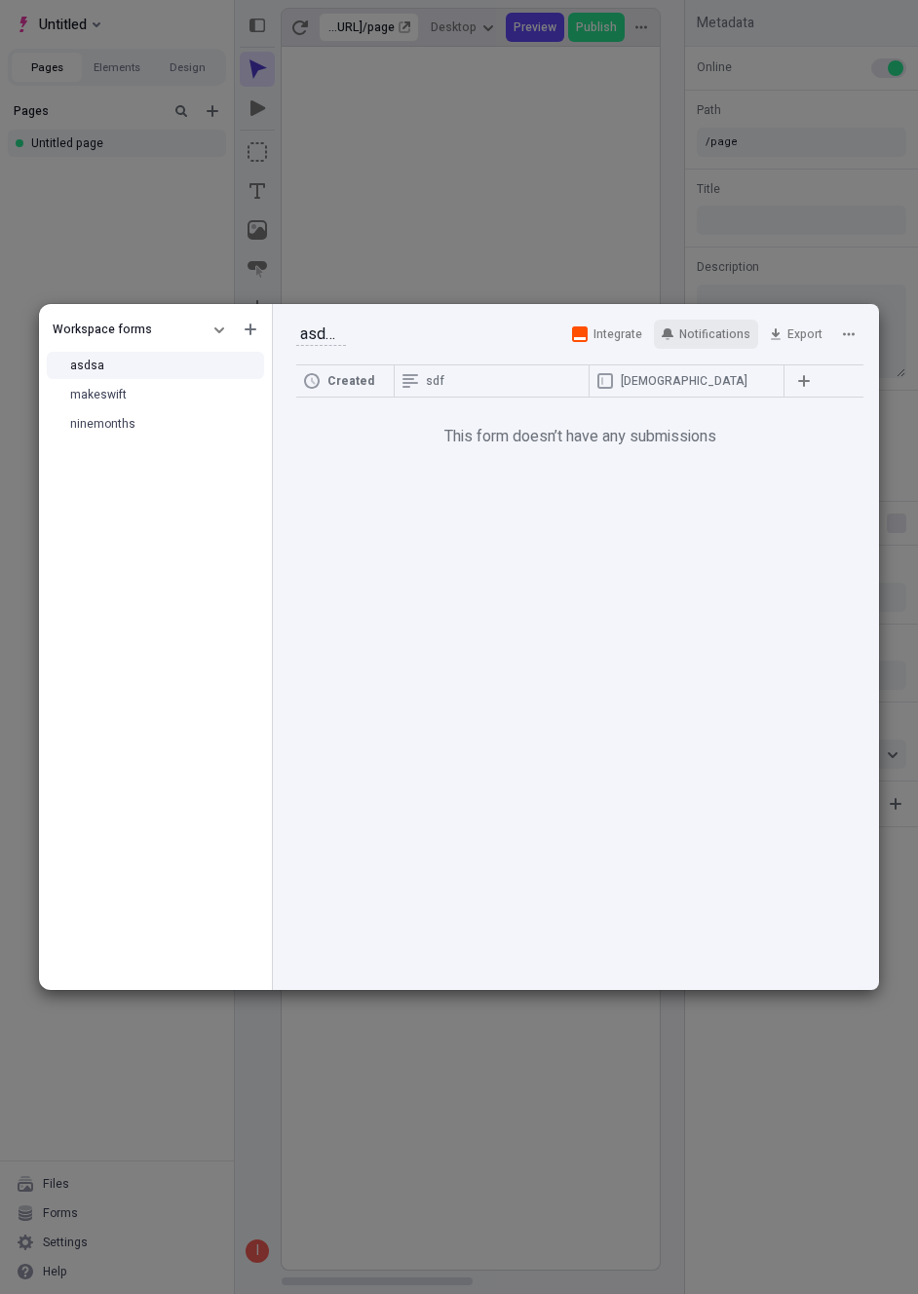
click at [708, 332] on span "Notifications" at bounding box center [714, 334] width 71 height 16
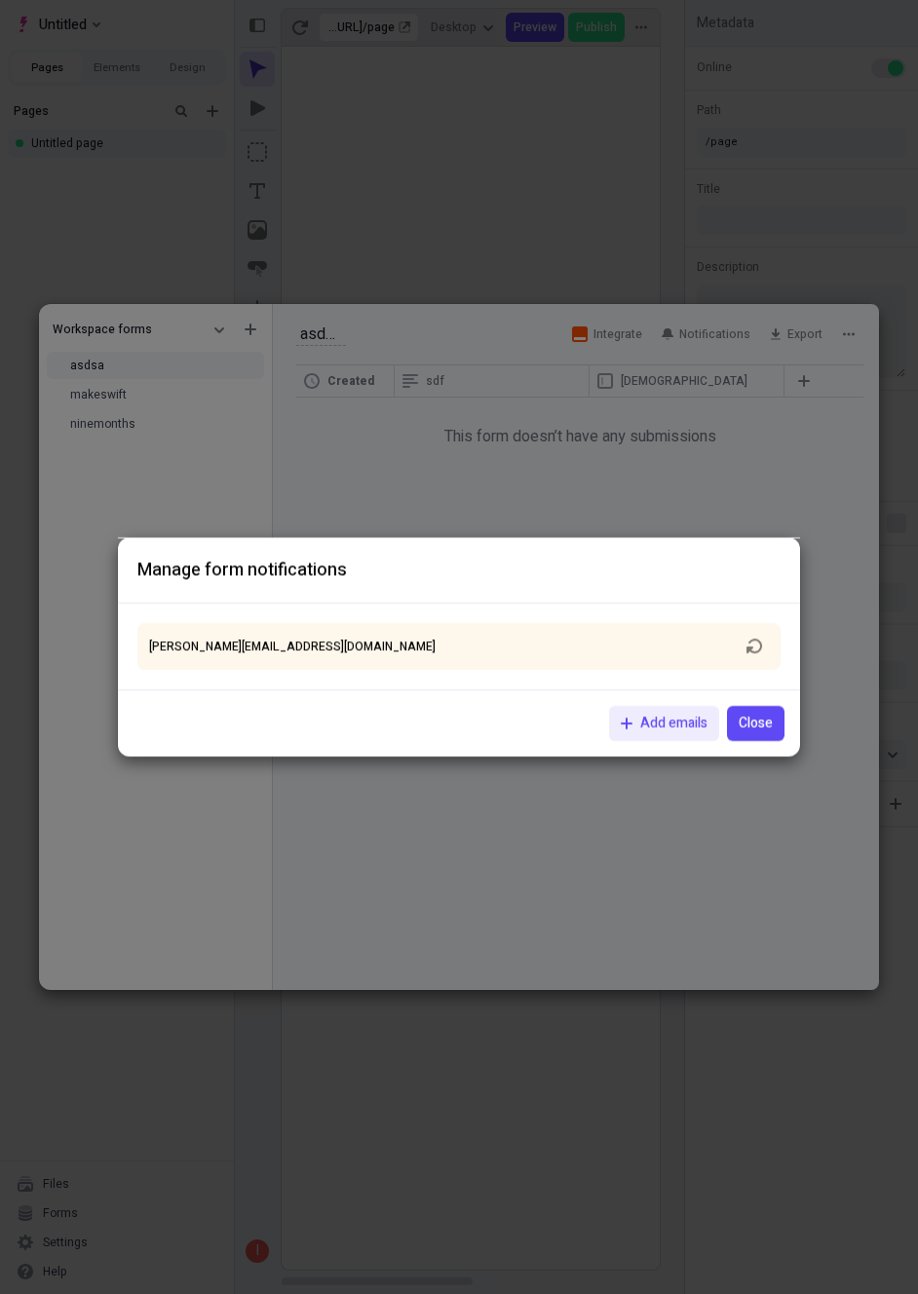
click at [539, 491] on div "Manage form notifications [PERSON_NAME][EMAIL_ADDRESS][DOMAIN_NAME] Close Add e…" at bounding box center [459, 647] width 918 height 1294
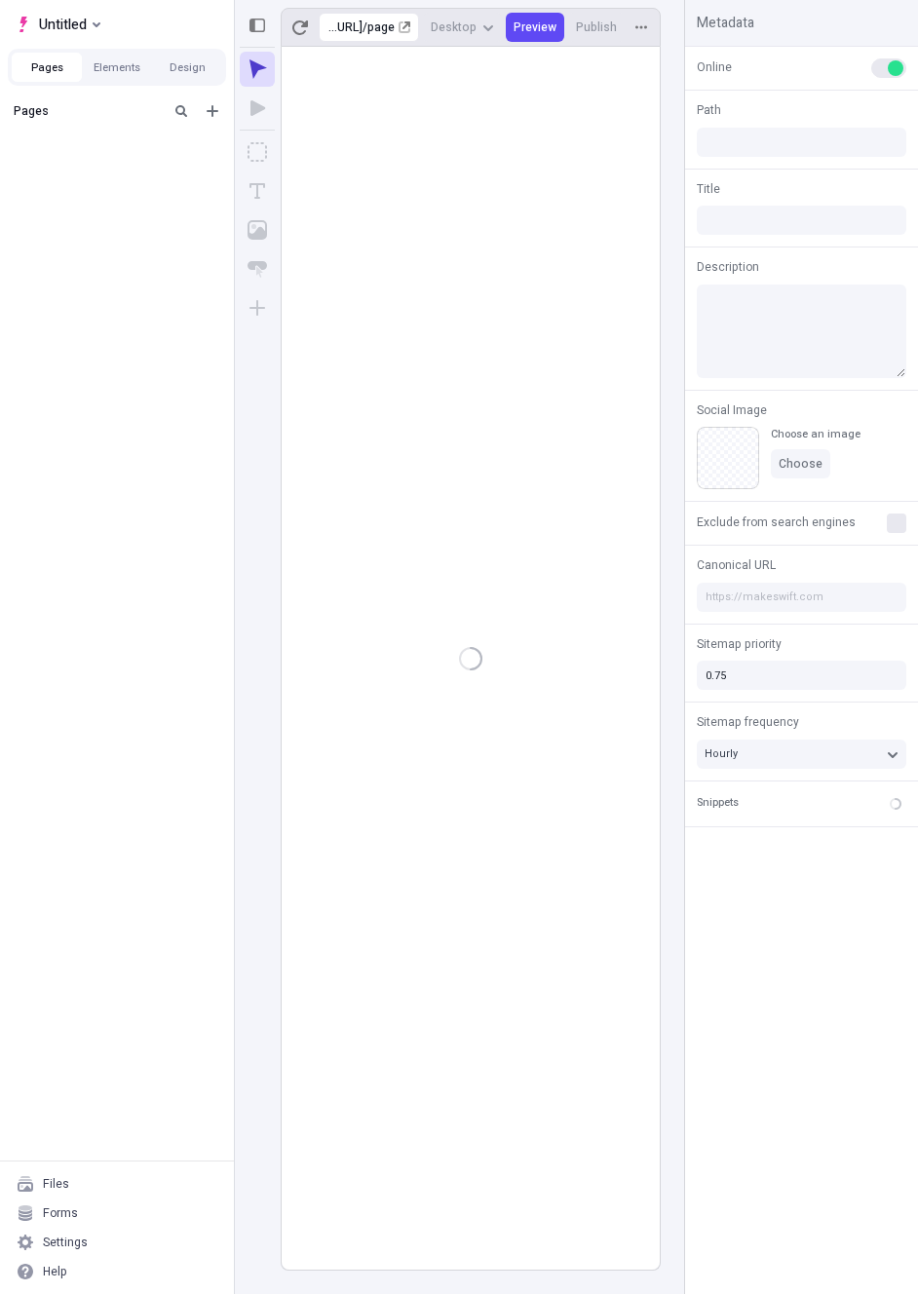
type input "/page"
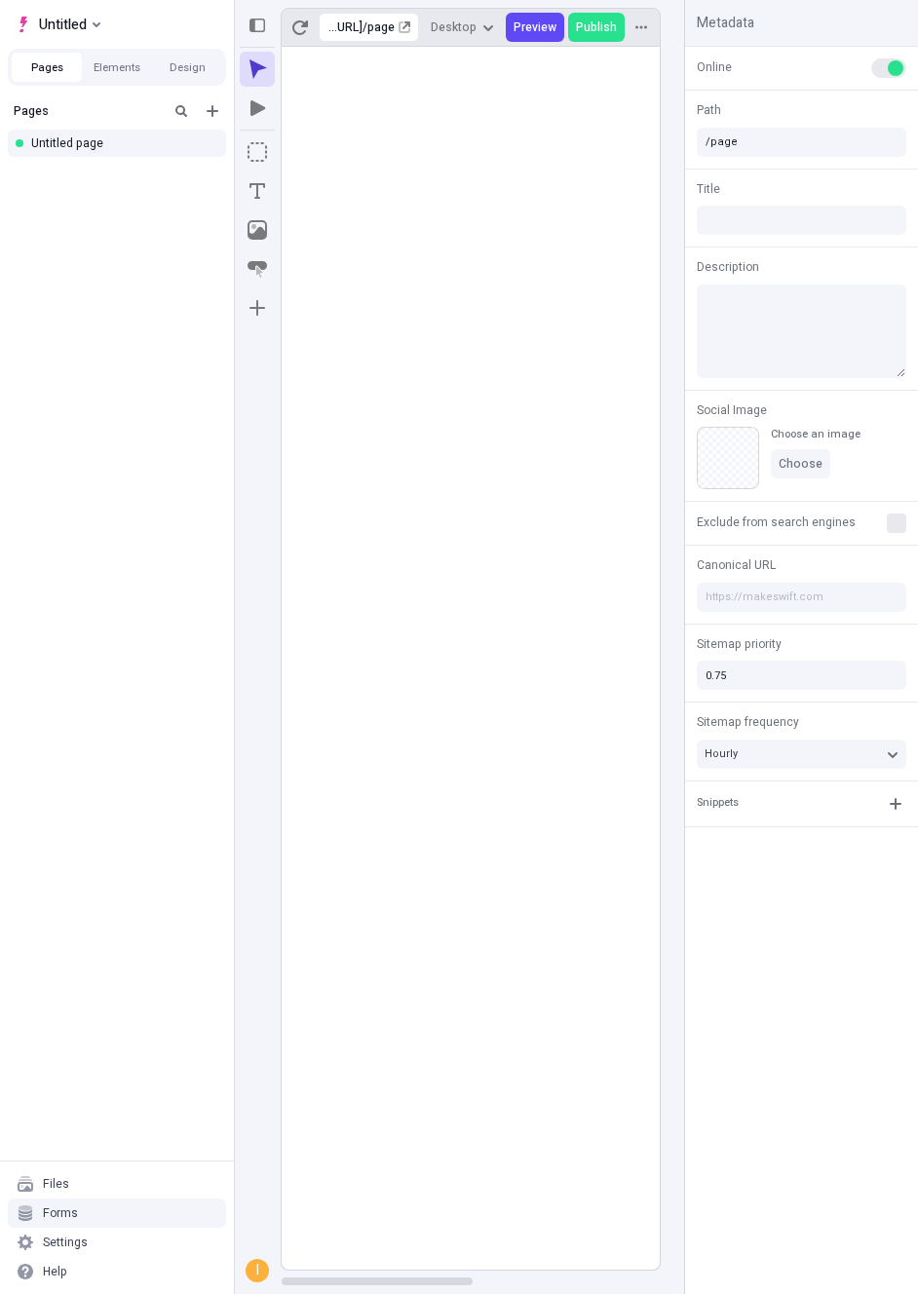
click at [84, 1212] on div "Forms" at bounding box center [117, 1212] width 218 height 29
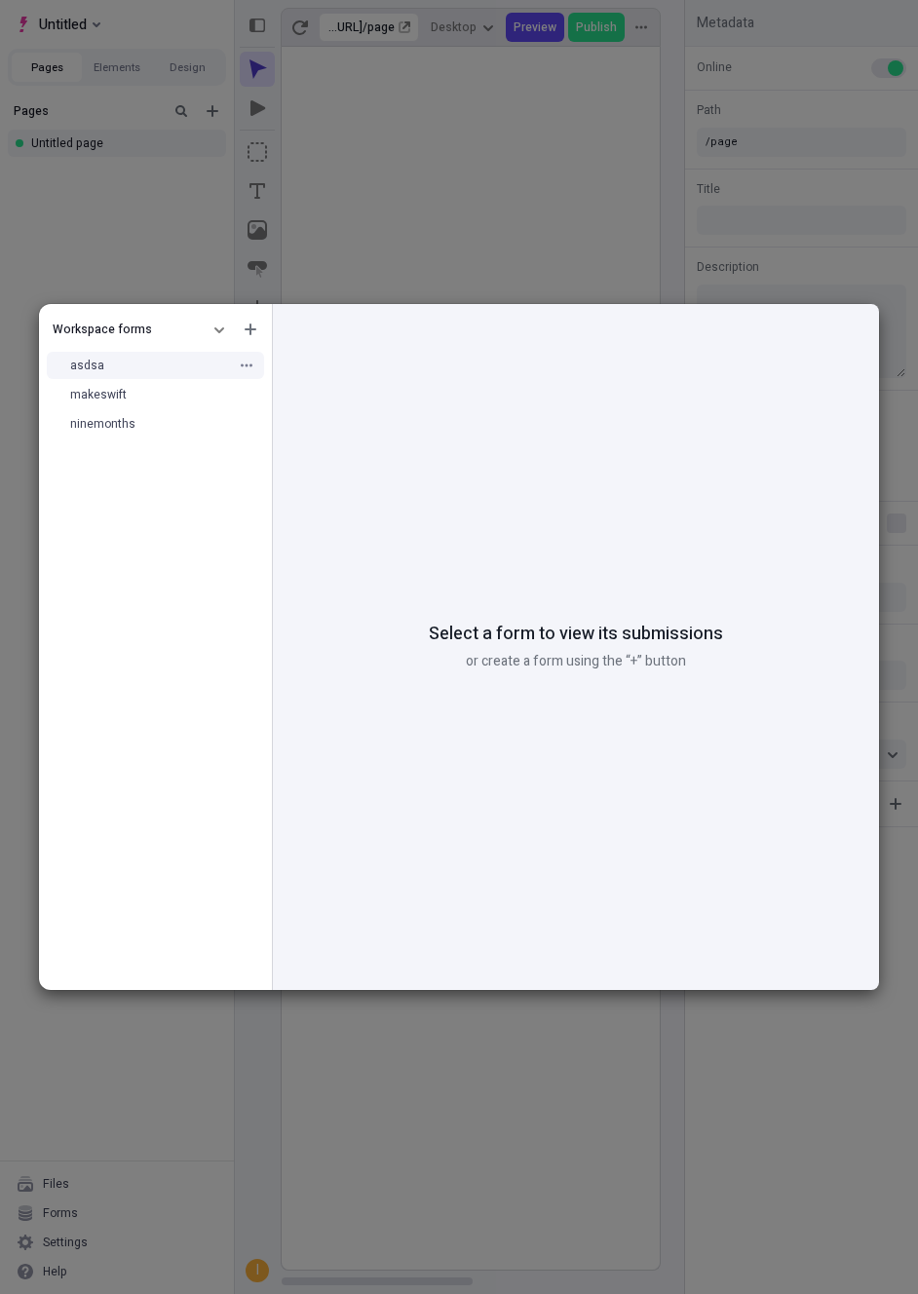
click at [157, 369] on div "asdsa" at bounding box center [149, 366] width 159 height 16
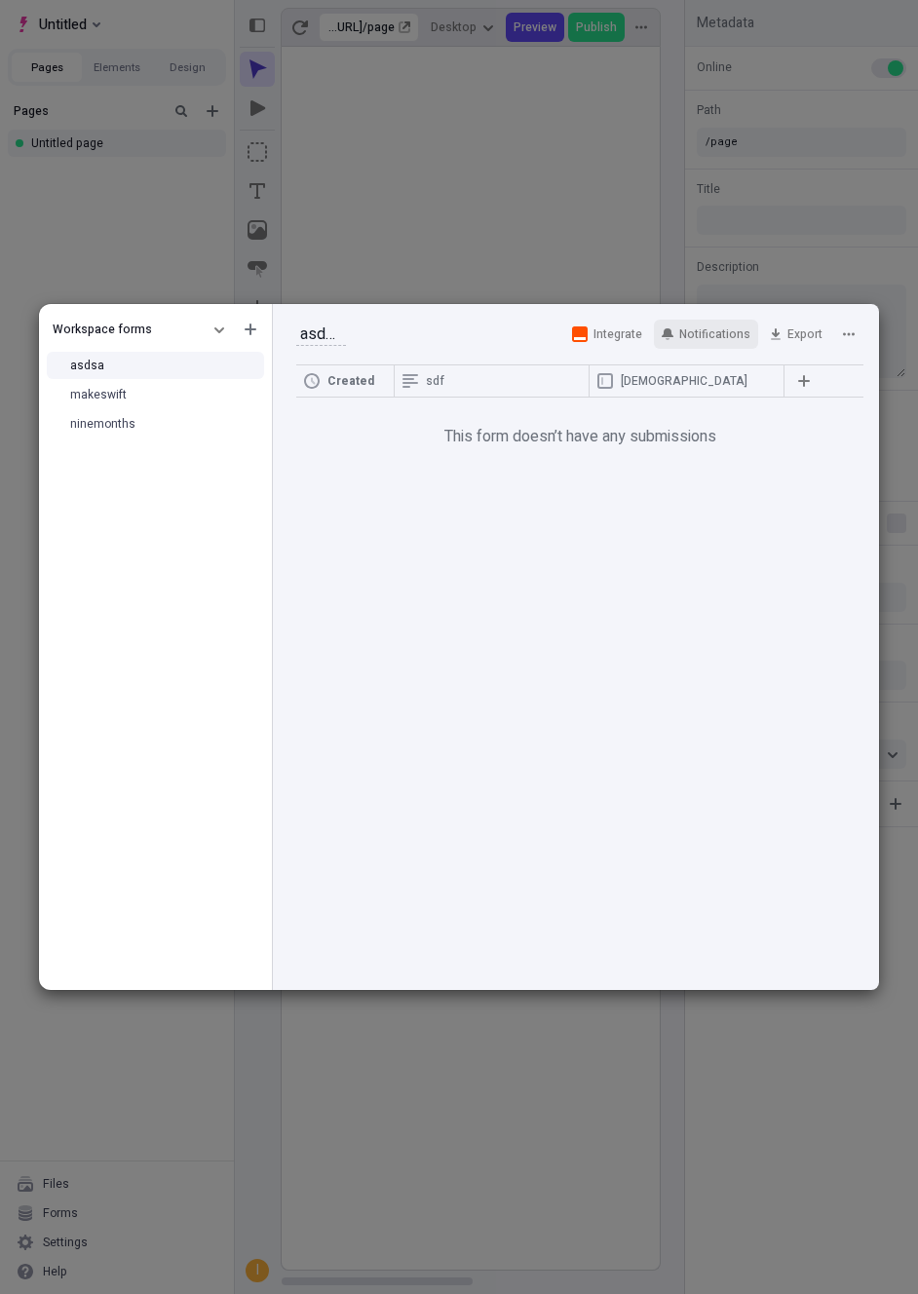
click at [692, 345] on button "Notifications" at bounding box center [706, 334] width 104 height 29
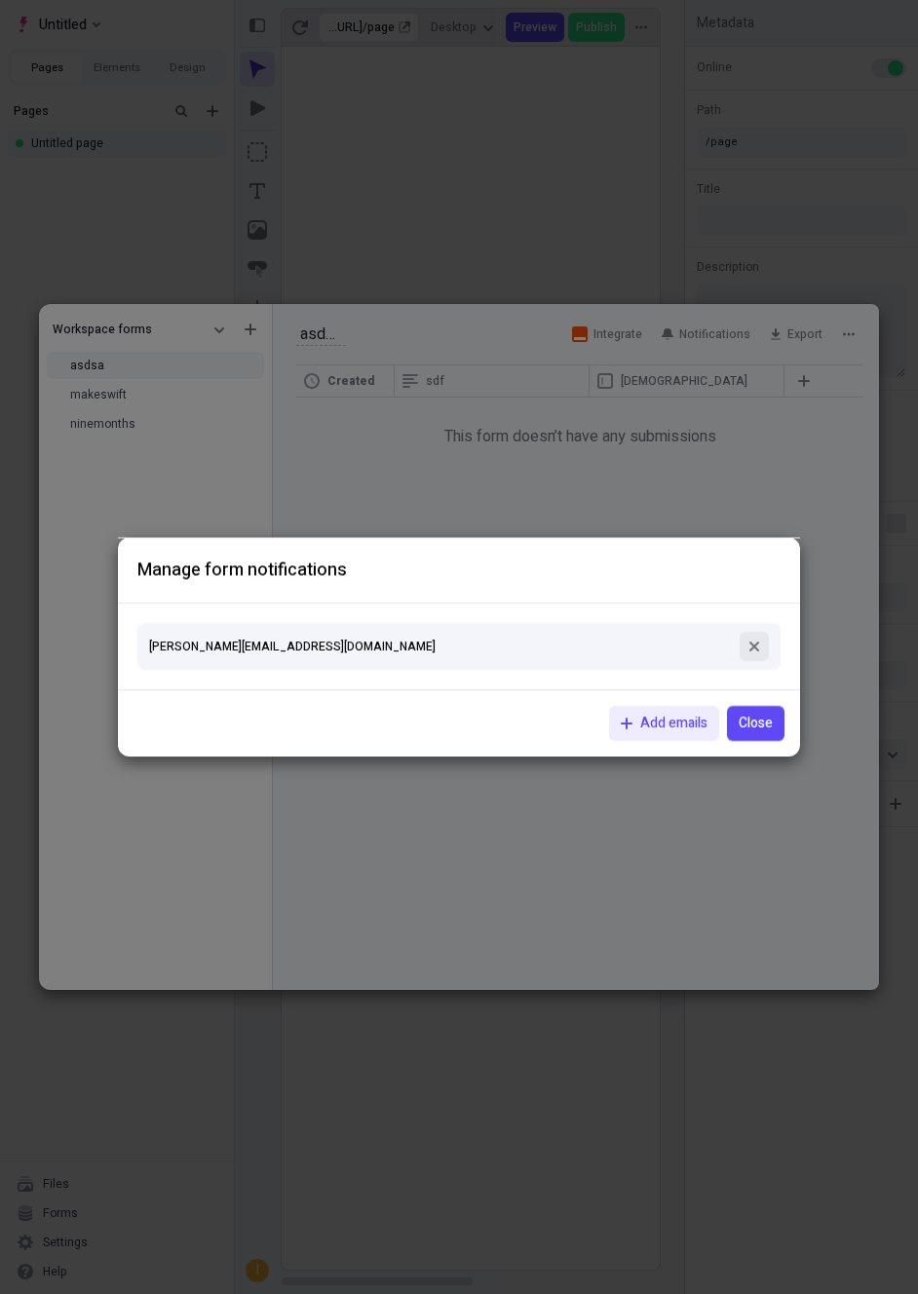
click at [758, 653] on button "button" at bounding box center [754, 646] width 29 height 29
